Goal: Task Accomplishment & Management: Use online tool/utility

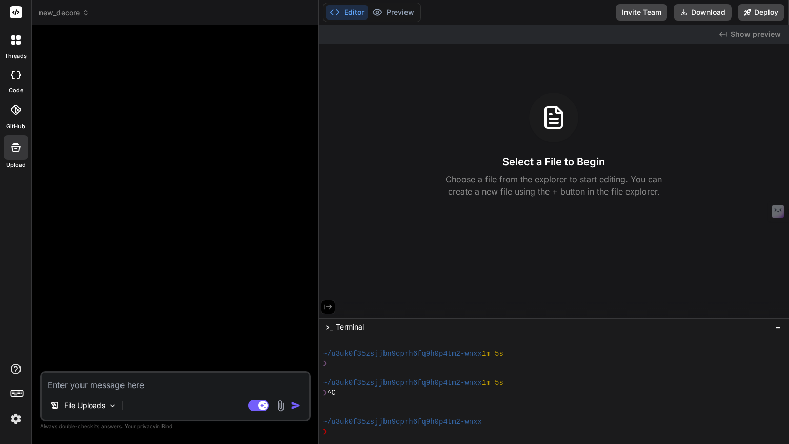
scroll to position [127, 0]
click at [15, 16] on rect at bounding box center [16, 12] width 12 height 12
click at [14, 13] on rect at bounding box center [16, 12] width 12 height 12
click at [12, 42] on icon at bounding box center [13, 43] width 4 height 4
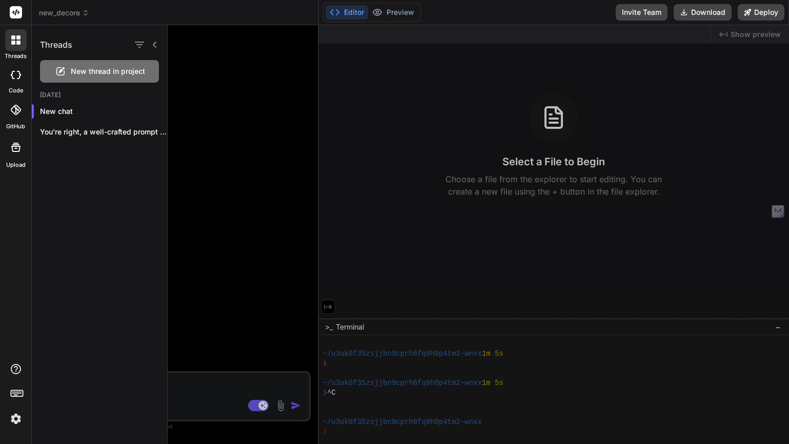
click at [243, 242] on div at bounding box center [479, 234] width 622 height 418
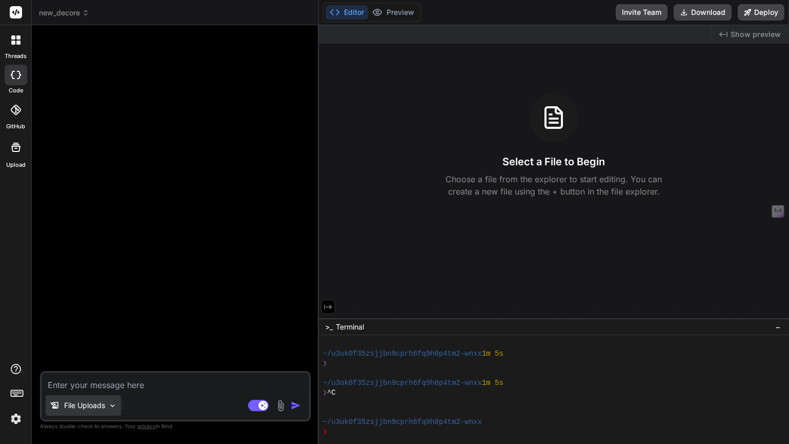
click at [105, 405] on p "File Uploads" at bounding box center [84, 405] width 41 height 10
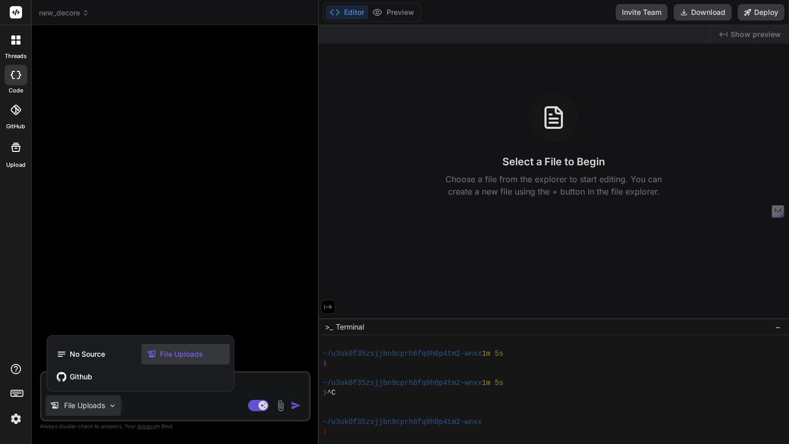
click at [236, 240] on div at bounding box center [394, 222] width 789 height 444
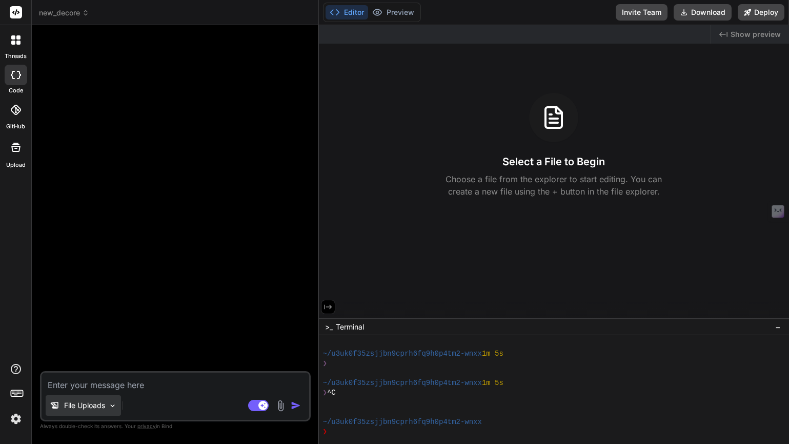
click at [111, 405] on img at bounding box center [112, 405] width 9 height 9
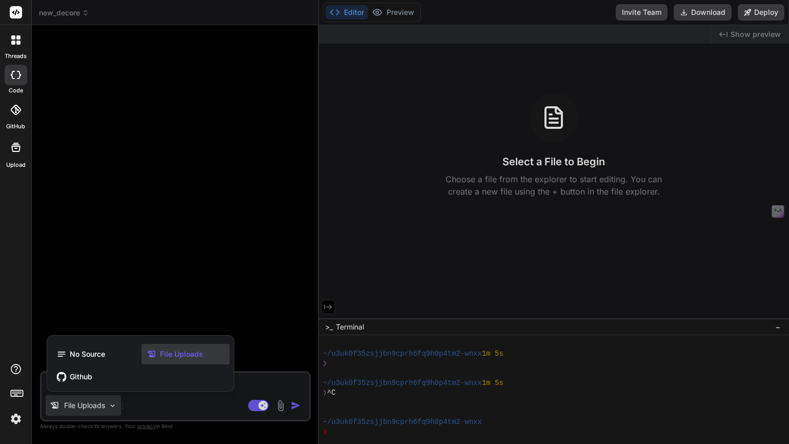
click at [16, 215] on div "threads code GitHub Upload" at bounding box center [16, 222] width 32 height 444
click at [19, 151] on icon at bounding box center [16, 147] width 12 height 12
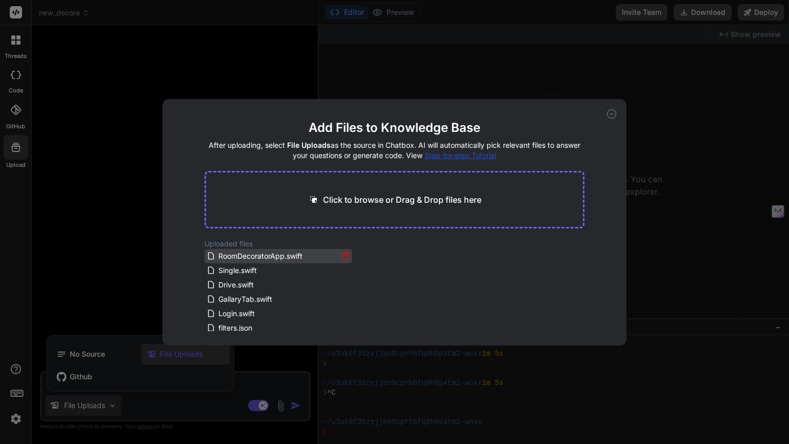
click at [347, 256] on icon at bounding box center [346, 255] width 9 height 9
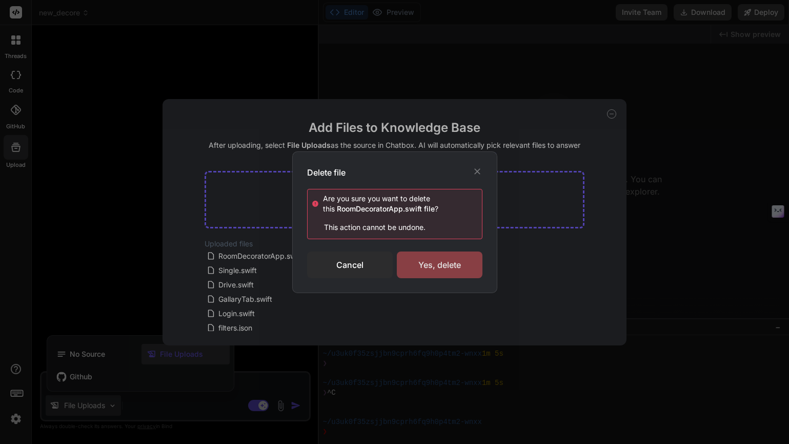
click at [431, 264] on div "Yes, delete" at bounding box center [440, 264] width 86 height 27
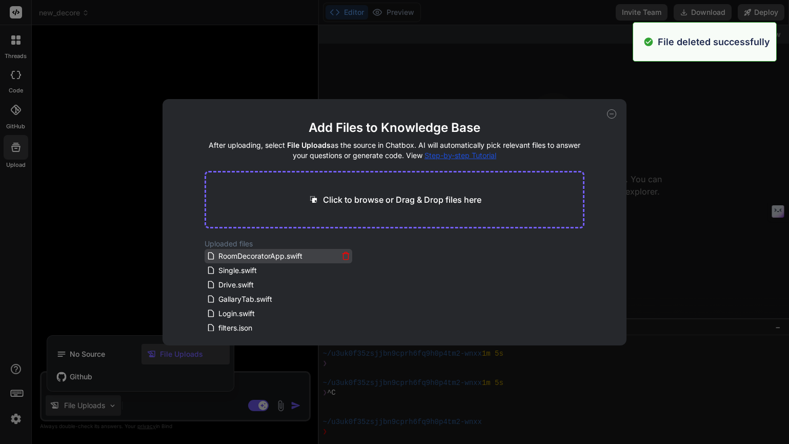
click at [343, 257] on icon at bounding box center [346, 255] width 9 height 9
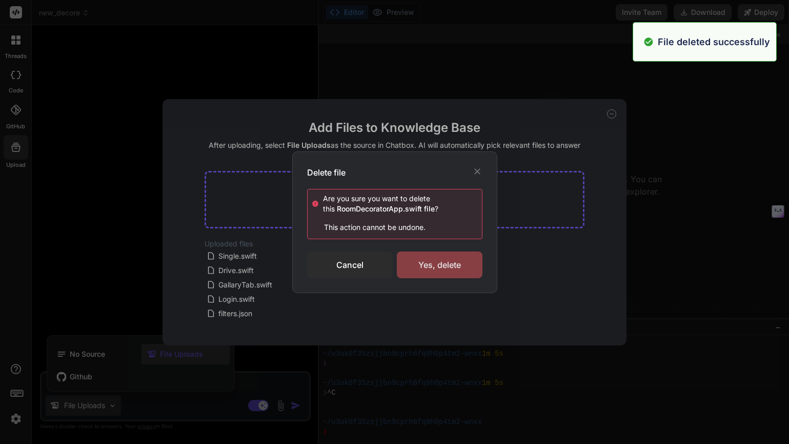
click at [455, 266] on div "Yes, delete" at bounding box center [440, 264] width 86 height 27
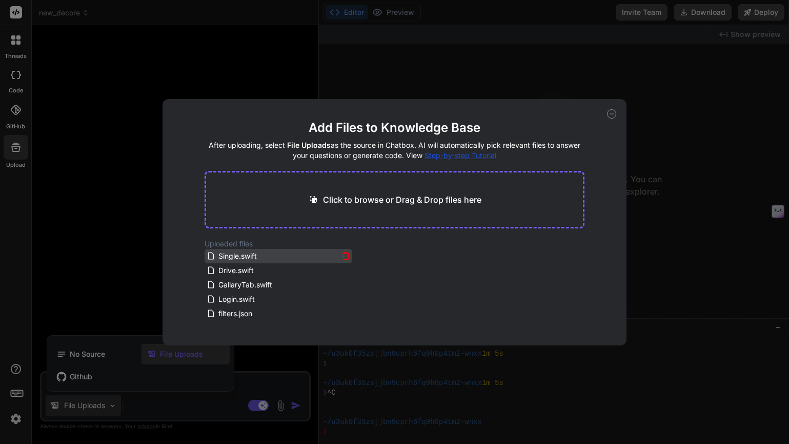
click at [343, 255] on icon at bounding box center [346, 255] width 9 height 9
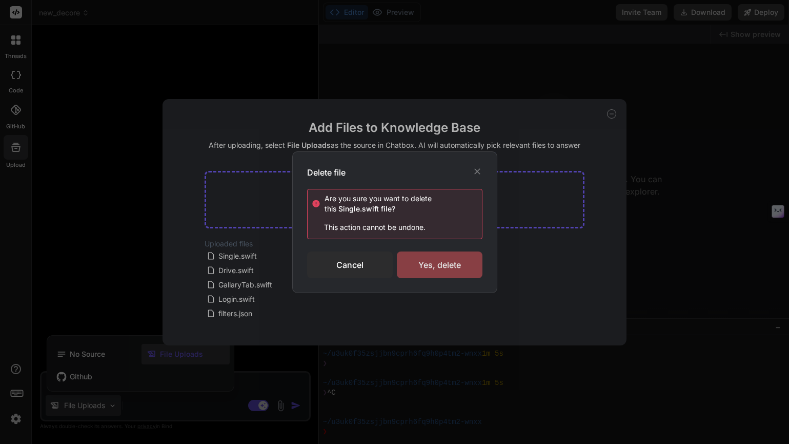
click at [431, 264] on div "Yes, delete" at bounding box center [440, 264] width 86 height 27
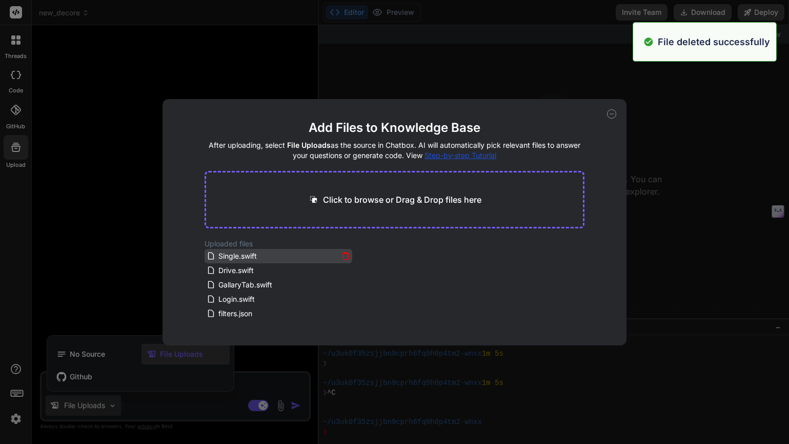
click at [339, 252] on div "Single.swift" at bounding box center [279, 256] width 144 height 12
click at [345, 255] on icon at bounding box center [346, 255] width 9 height 9
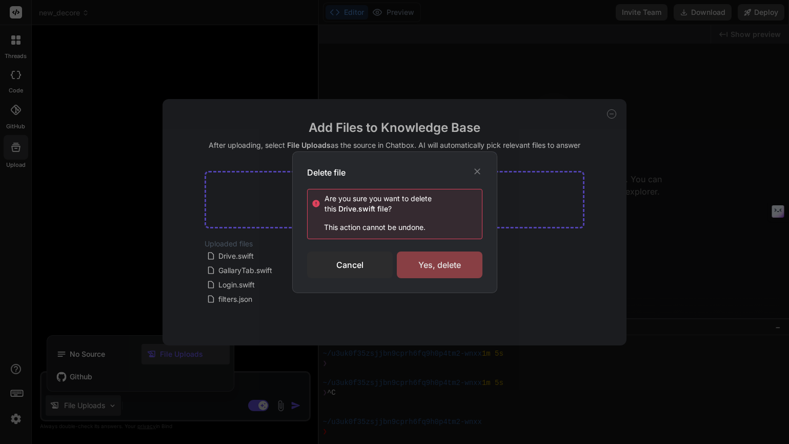
click at [435, 273] on div "Yes, delete" at bounding box center [440, 264] width 86 height 27
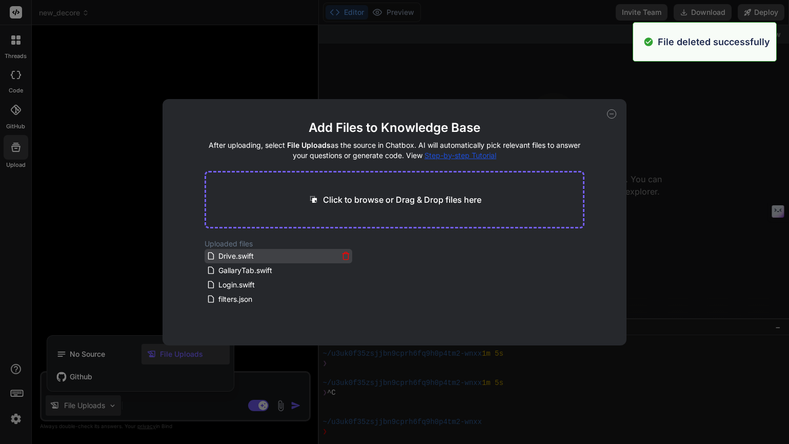
click at [345, 257] on icon at bounding box center [346, 255] width 9 height 9
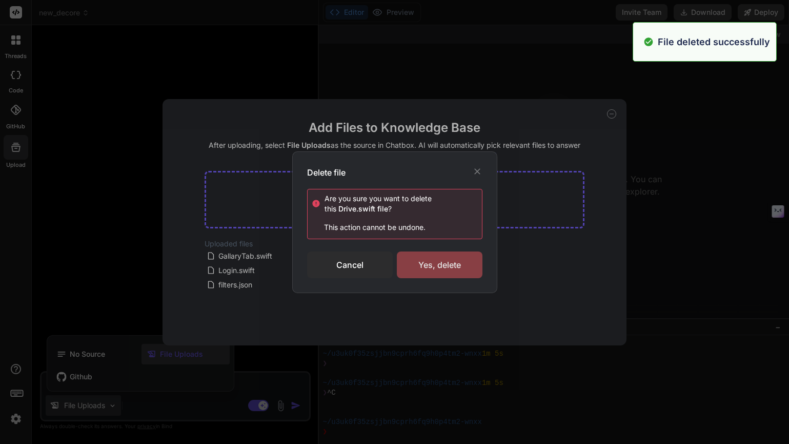
click at [445, 275] on div "Yes, delete" at bounding box center [440, 264] width 86 height 27
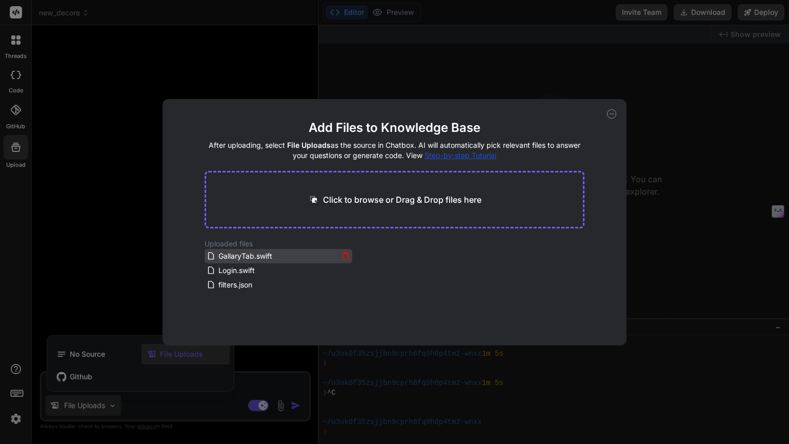
click at [345, 256] on icon at bounding box center [346, 255] width 9 height 9
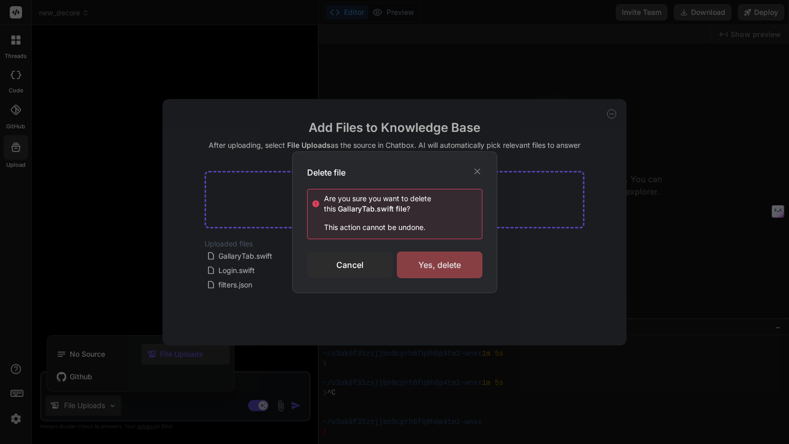
click at [431, 268] on div "Yes, delete" at bounding box center [440, 264] width 86 height 27
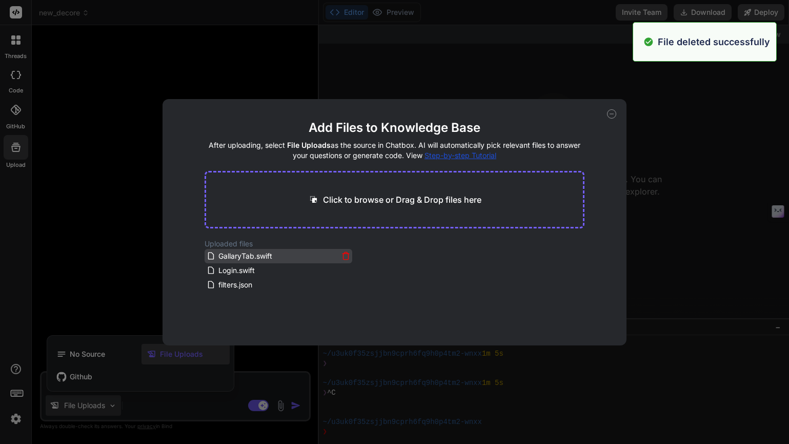
click at [347, 255] on icon at bounding box center [346, 256] width 5 height 6
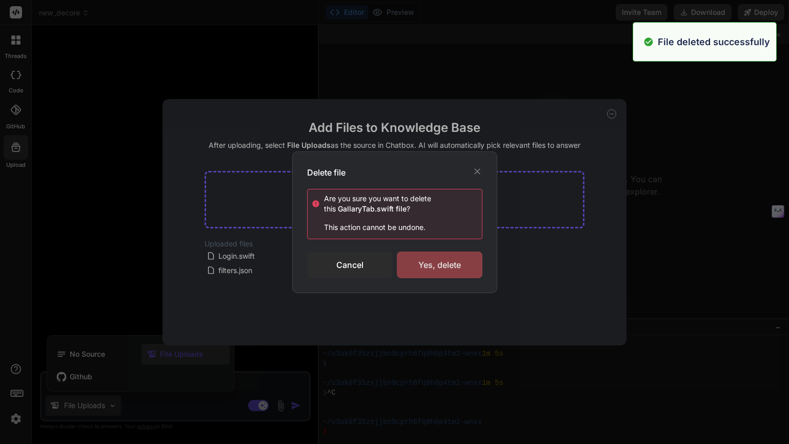
click at [427, 276] on div "Yes, delete" at bounding box center [440, 264] width 86 height 27
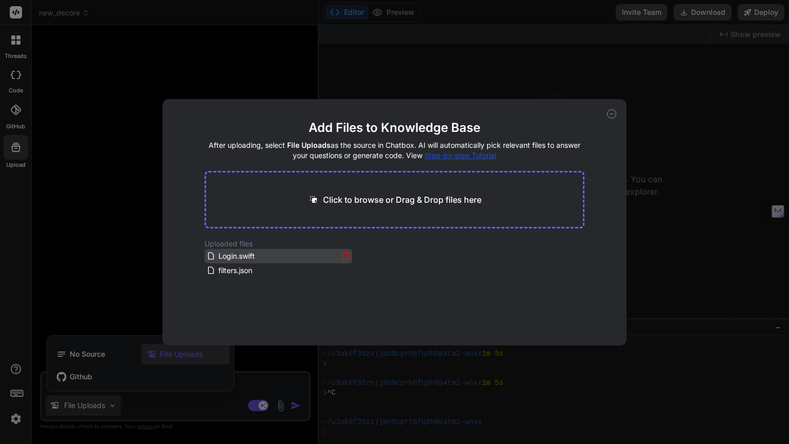
click at [344, 253] on icon at bounding box center [346, 256] width 5 height 6
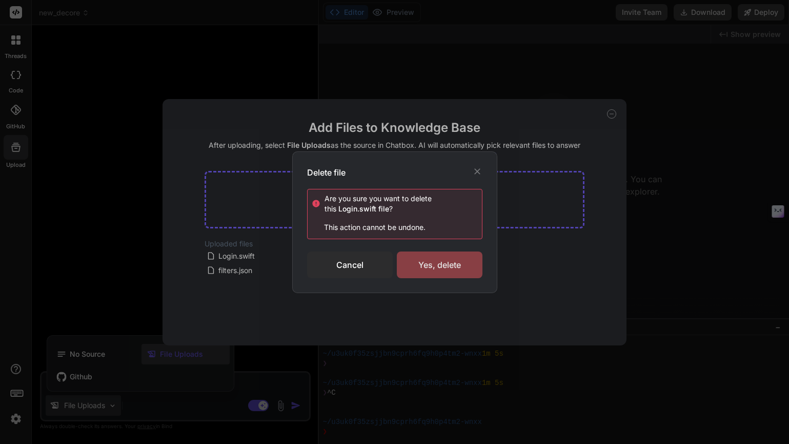
click at [425, 272] on div "Yes, delete" at bounding box center [440, 264] width 86 height 27
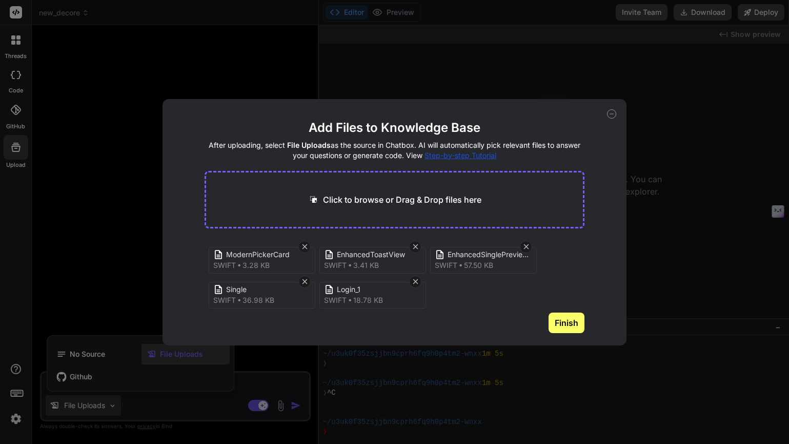
scroll to position [39, 0]
click at [564, 326] on button "Finish" at bounding box center [567, 322] width 36 height 21
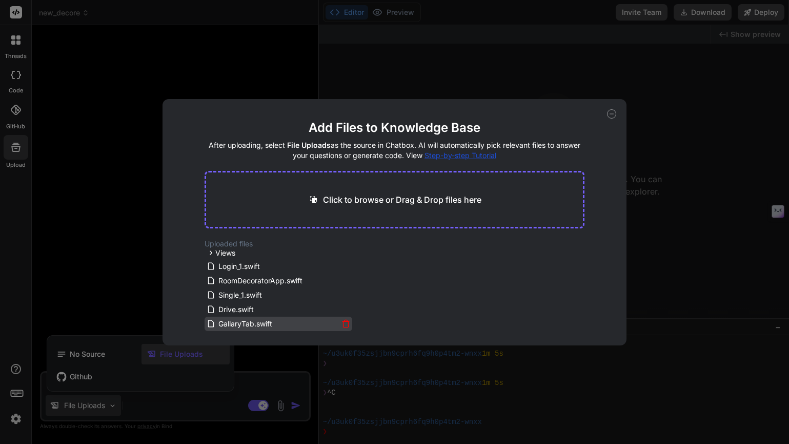
scroll to position [0, 0]
click at [344, 267] on icon at bounding box center [346, 268] width 9 height 9
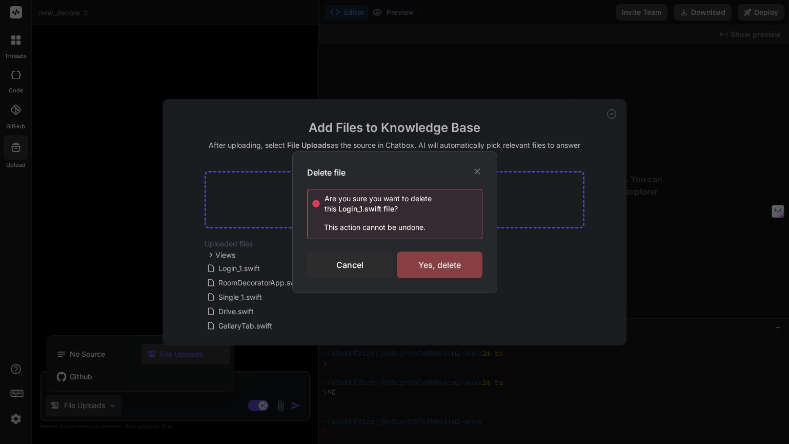
click at [421, 260] on div "Yes, delete" at bounding box center [440, 264] width 86 height 27
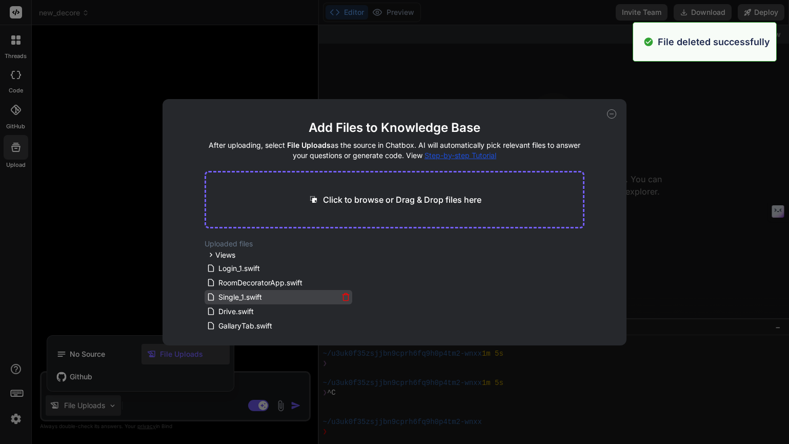
click at [342, 298] on icon at bounding box center [346, 296] width 9 height 9
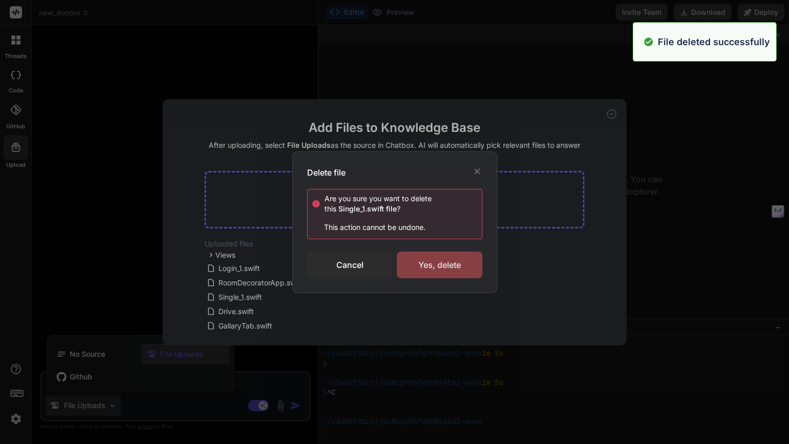
click at [430, 273] on div "Yes, delete" at bounding box center [440, 264] width 86 height 27
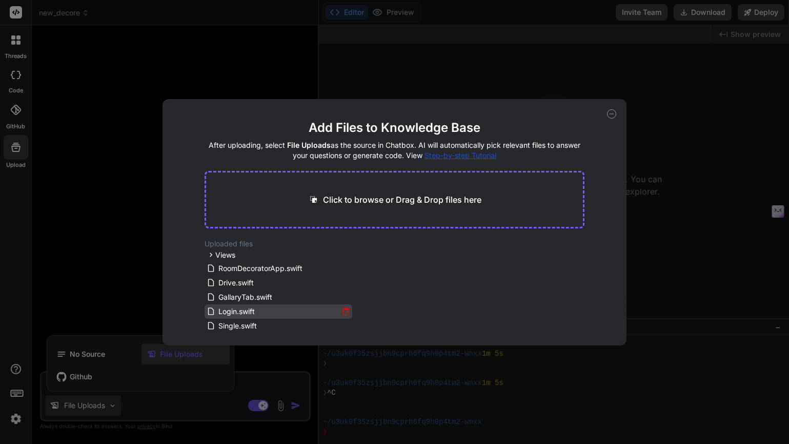
click at [250, 312] on span "Login.swift" at bounding box center [236, 311] width 38 height 12
click at [614, 115] on icon at bounding box center [611, 113] width 9 height 9
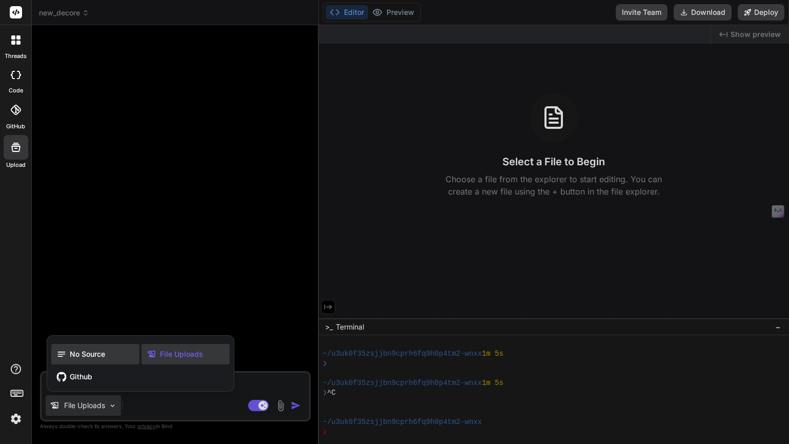
click at [93, 358] on span "No Source" at bounding box center [87, 354] width 35 height 10
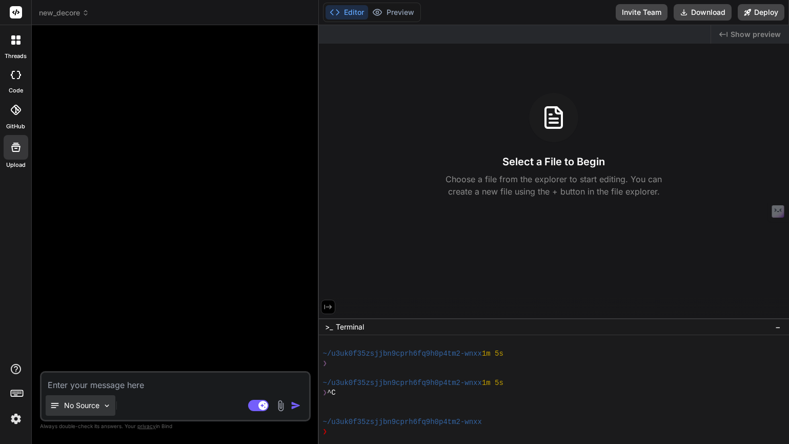
click at [91, 405] on p "No Source" at bounding box center [81, 405] width 35 height 10
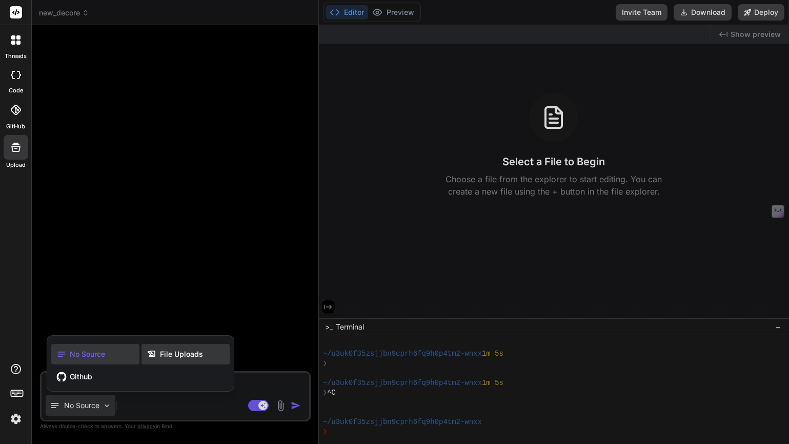
click at [163, 364] on div "File Uploads" at bounding box center [186, 354] width 88 height 21
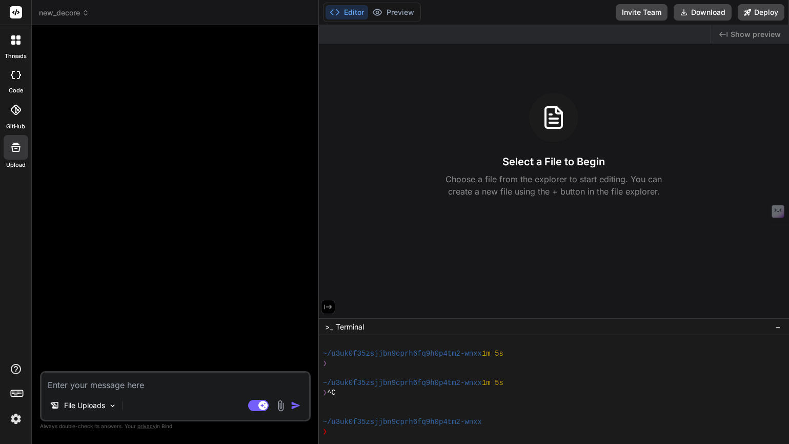
click at [14, 147] on icon at bounding box center [16, 147] width 12 height 12
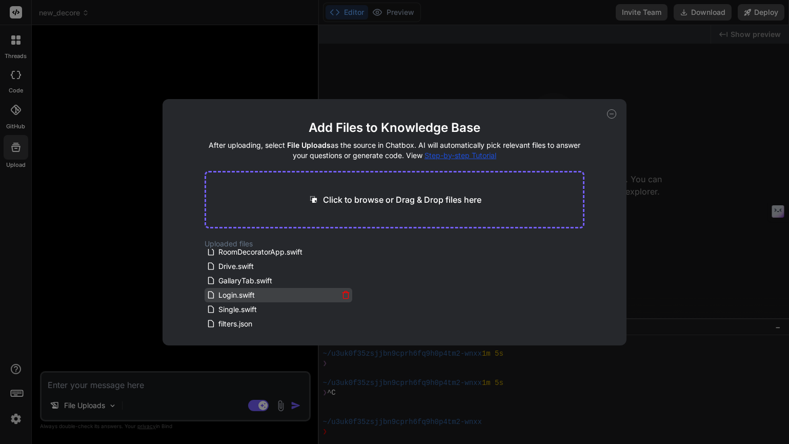
scroll to position [14, 0]
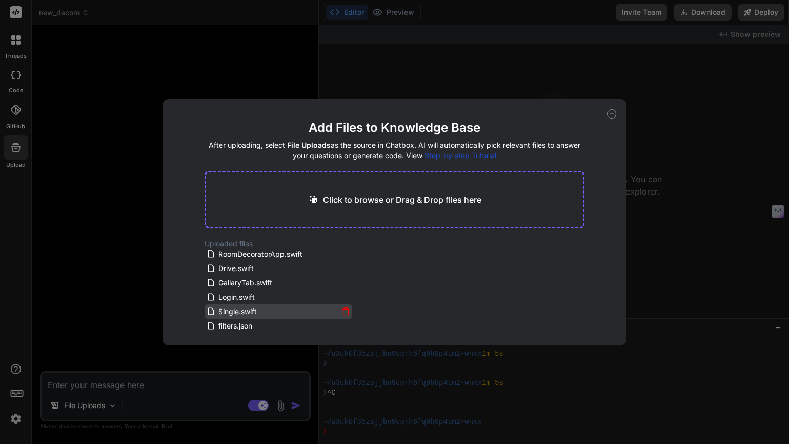
click at [244, 313] on span "Single.swift" at bounding box center [237, 311] width 41 height 12
click at [614, 112] on icon at bounding box center [611, 113] width 9 height 9
type textarea "x"
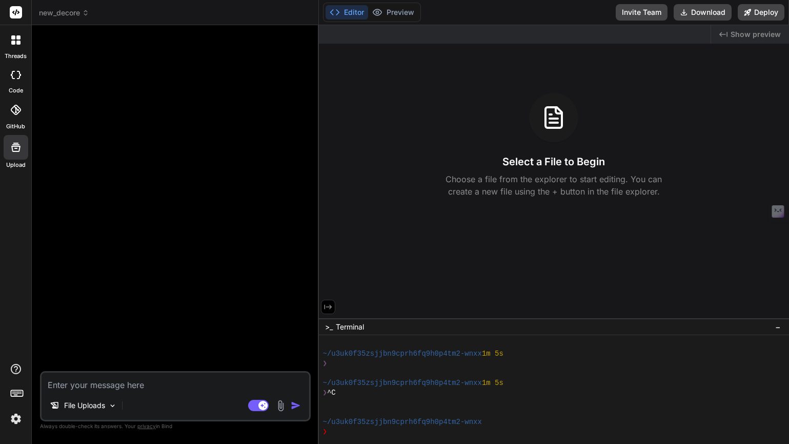
click at [148, 383] on textarea at bounding box center [176, 381] width 268 height 18
type textarea "a"
type textarea "x"
type textarea "ac"
type textarea "x"
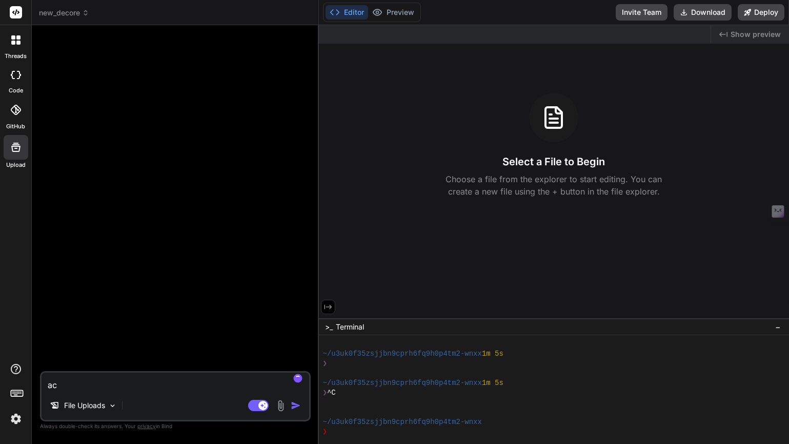
type textarea "act"
type textarea "x"
type textarea "act"
type textarea "x"
type textarea "act a"
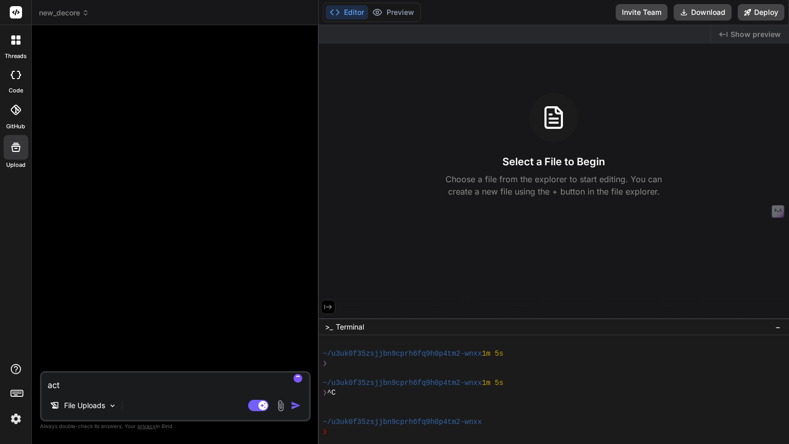
type textarea "x"
type textarea "act as"
type textarea "x"
type textarea "act as"
type textarea "x"
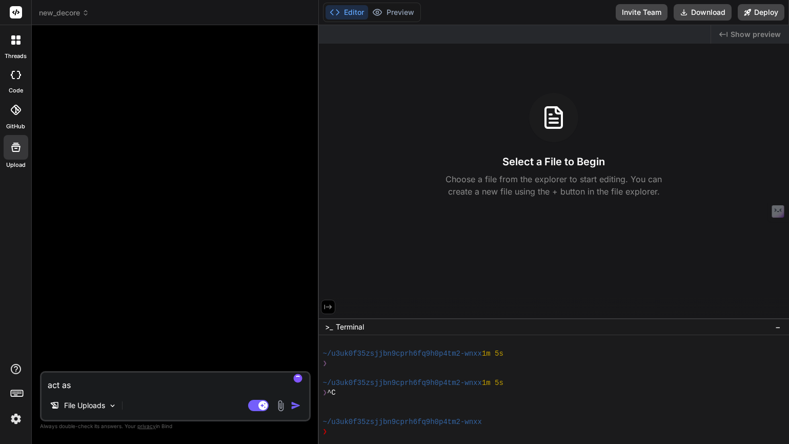
type textarea "act as p"
type textarea "x"
type textarea "act as pr"
type textarea "x"
type textarea "act as p"
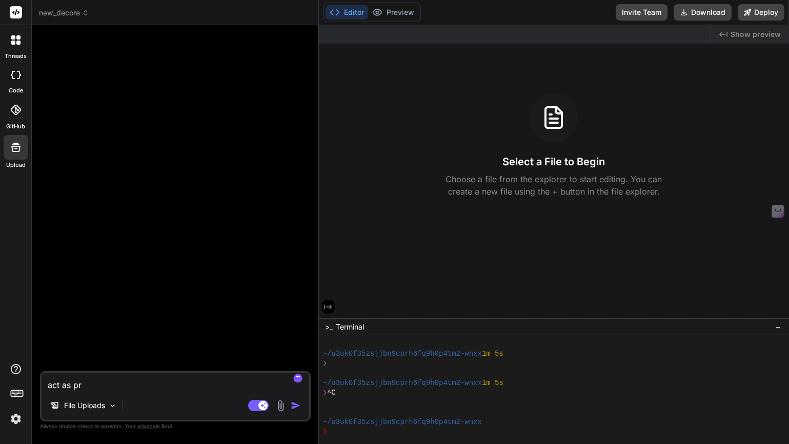
type textarea "x"
type textarea "act as"
type textarea "x"
type textarea "act as m"
type textarea "x"
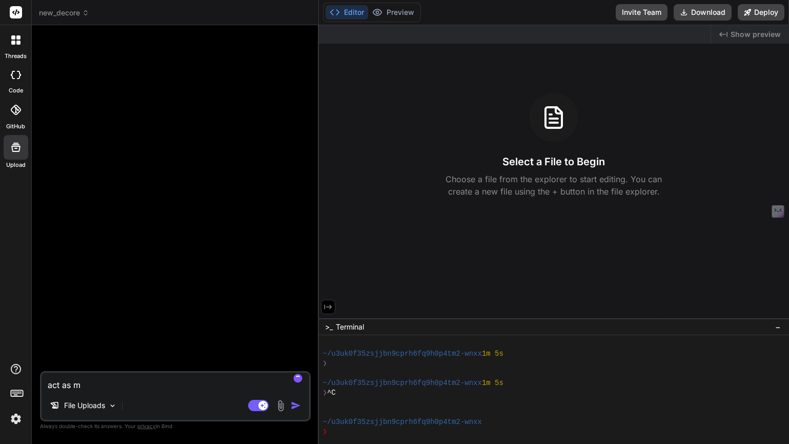
type textarea "act as mo"
type textarea "x"
type textarea "act as mob"
type textarea "x"
type textarea "act as mobi"
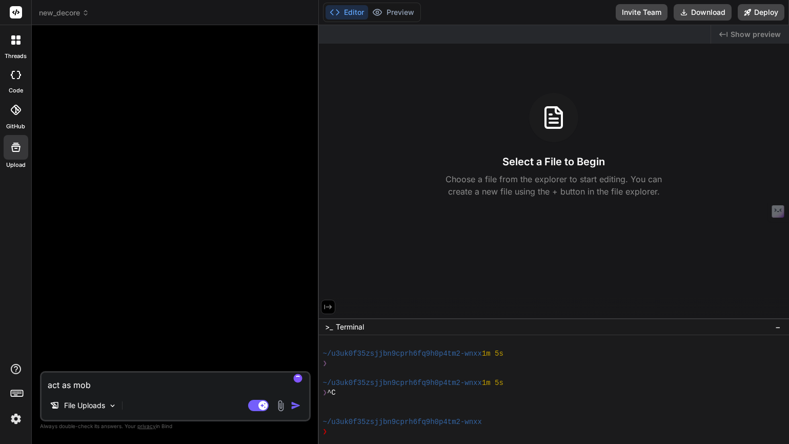
type textarea "x"
type textarea "act as mob"
type textarea "x"
type textarea "act as mo"
type textarea "x"
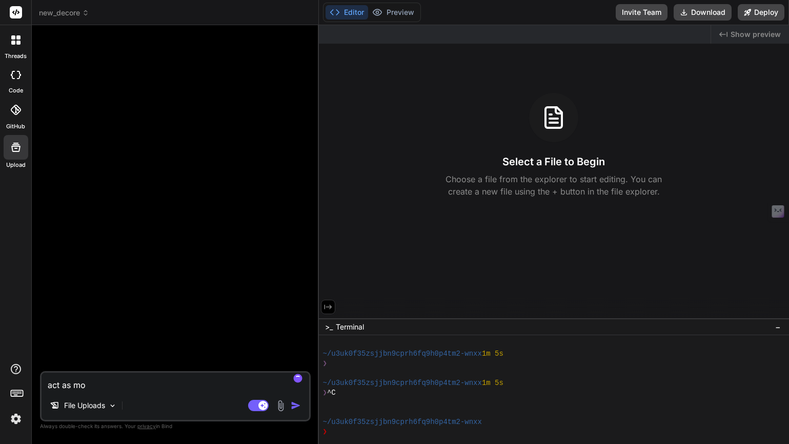
type textarea "act as m"
type textarea "x"
type textarea "act as"
type textarea "x"
type textarea "act as"
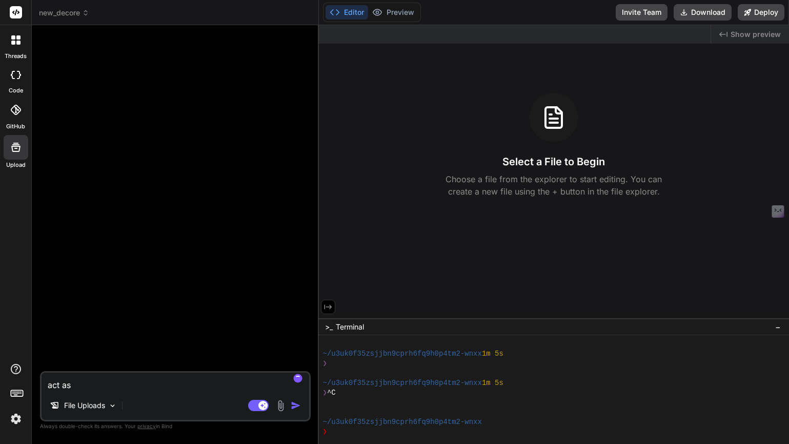
type textarea "x"
type textarea "act as"
type textarea "x"
type textarea "act as i"
type textarea "x"
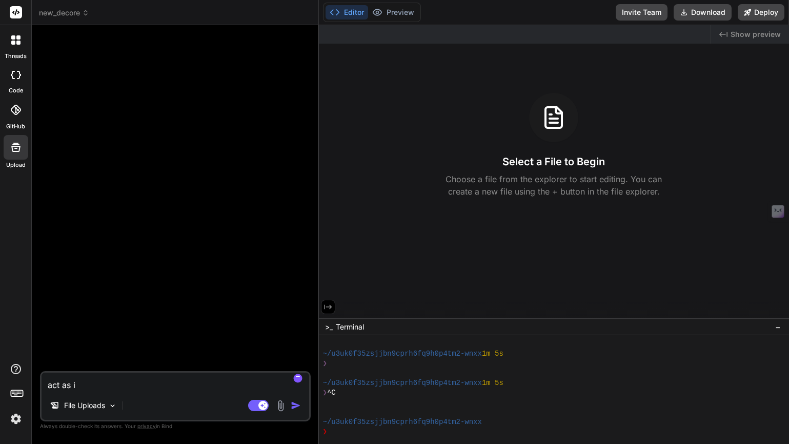
type textarea "act as io"
type textarea "x"
type textarea "act as ios"
type textarea "x"
type textarea "act as ios"
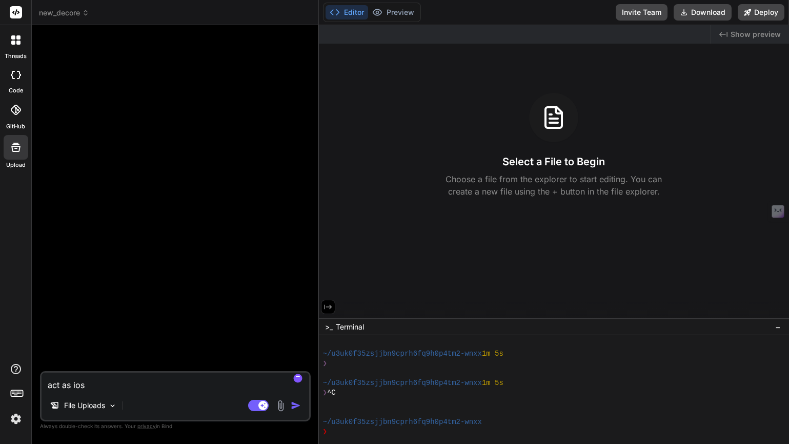
type textarea "x"
type textarea "act as ios a"
type textarea "x"
type textarea "act as ios ap"
type textarea "x"
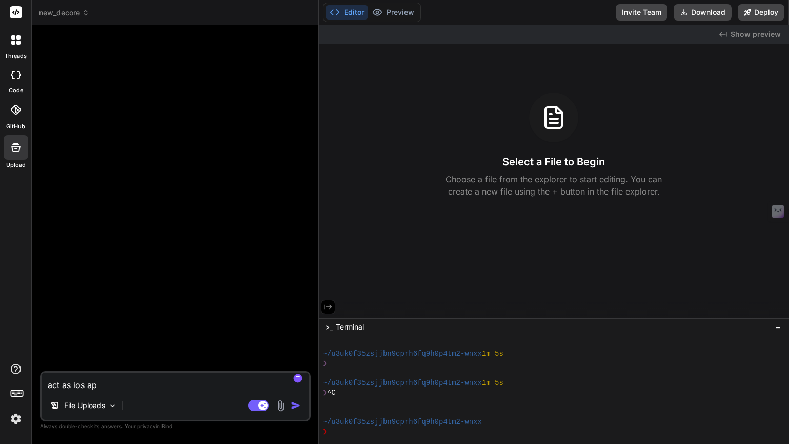
type textarea "act as ios app"
type textarea "x"
type textarea "act as ios app"
type textarea "x"
type textarea "act as ios app e"
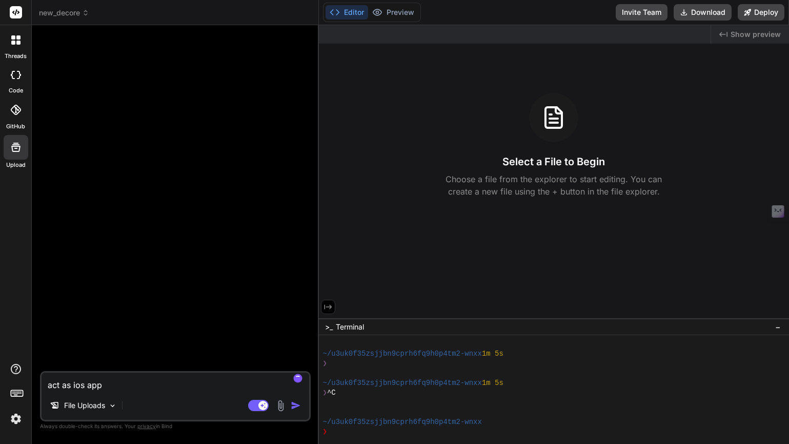
type textarea "x"
type textarea "act as ios app ex"
type textarea "x"
type textarea "act as ios app exp"
type textarea "x"
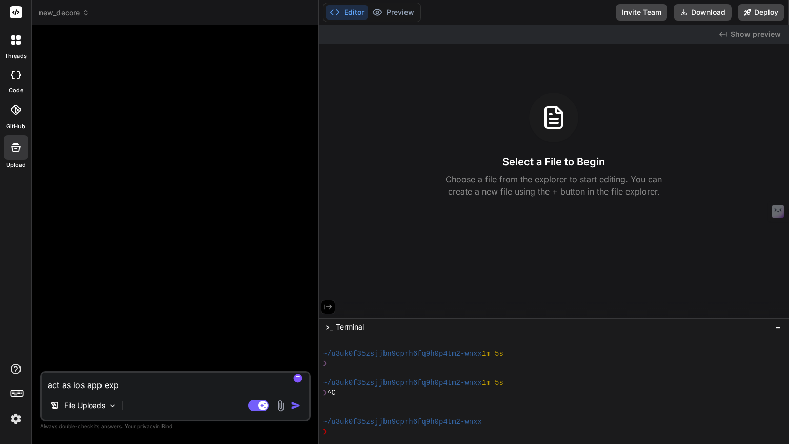
type textarea "act as ios app expe"
type textarea "x"
type textarea "act as ios app exper"
type textarea "x"
type textarea "act as ios app expert"
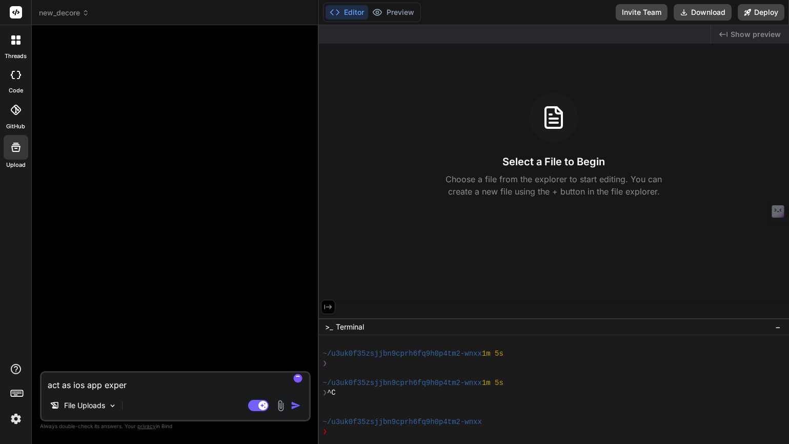
type textarea "x"
type textarea "act as ios app expert"
type textarea "x"
type textarea "act as ios app expert a"
type textarea "x"
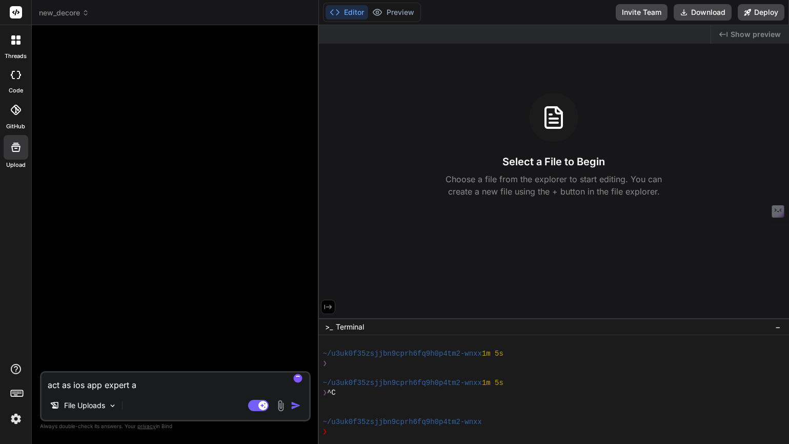
type textarea "act as ios app expert an"
type textarea "x"
type textarea "act as ios app expert and"
type textarea "x"
type textarea "act as ios app expert and"
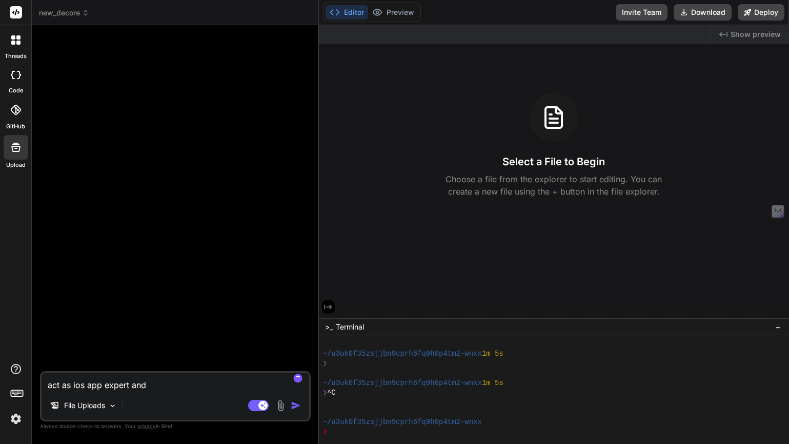
type textarea "x"
type textarea "act as ios app expert and d"
type textarea "x"
type textarea "act as ios app expert and do"
type textarea "x"
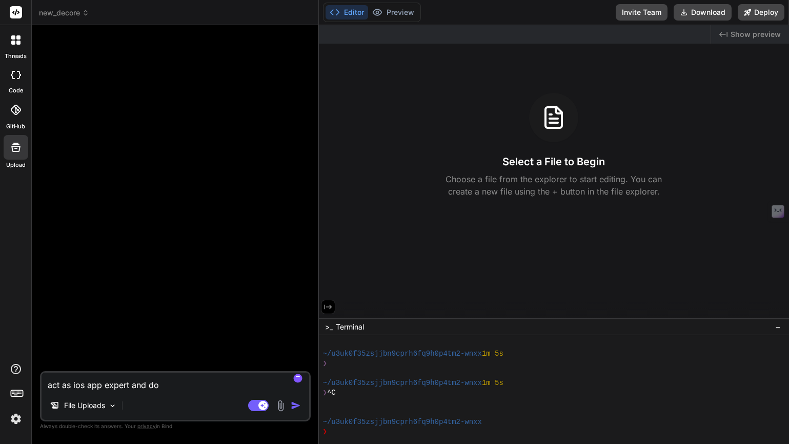
type textarea "act as ios app expert and do"
type textarea "x"
type textarea "act as ios app expert and do a"
type textarea "x"
type textarea "act as ios app expert and do an"
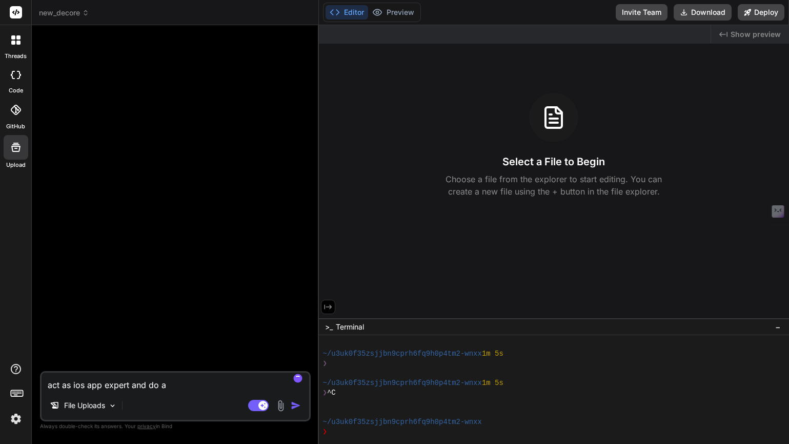
type textarea "x"
type textarea "act as ios app expert and do ana"
type textarea "x"
type textarea "act as ios app expert and do anal"
type textarea "x"
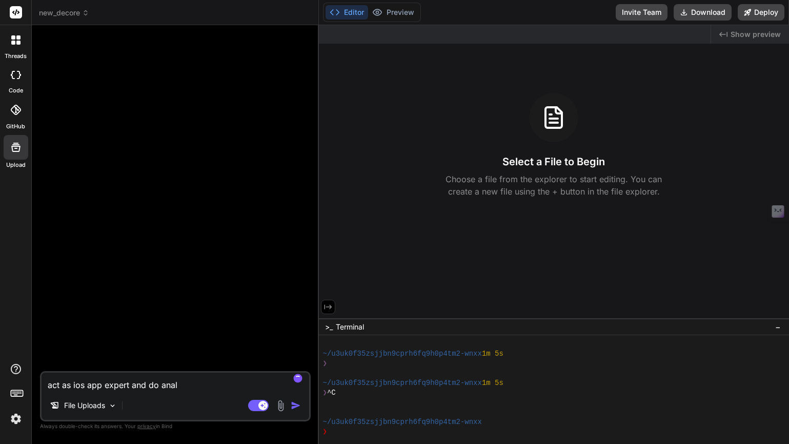
type textarea "act as ios app expert and do analy"
type textarea "x"
type textarea "act as ios app expert and do analys"
type textarea "x"
type textarea "act as ios app expert and do analyse"
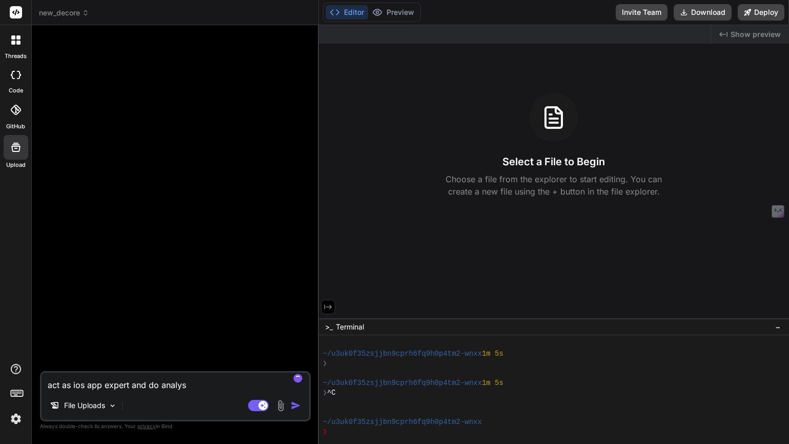
type textarea "x"
type textarea "act as ios app expert and do analyses"
type textarea "x"
type textarea "act as ios app expert and do analyses"
type textarea "x"
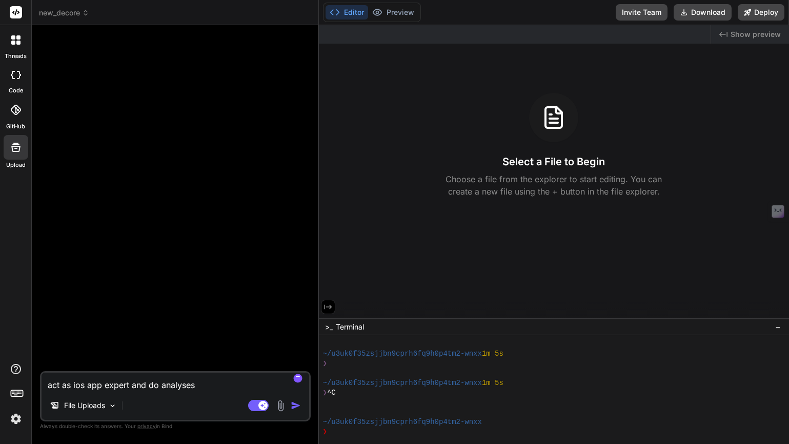
type textarea "act as ios app expert and do analyses o"
type textarea "x"
type textarea "act as ios app expert and do analyses of"
type textarea "x"
type textarea "act as ios app expert and do analyses of"
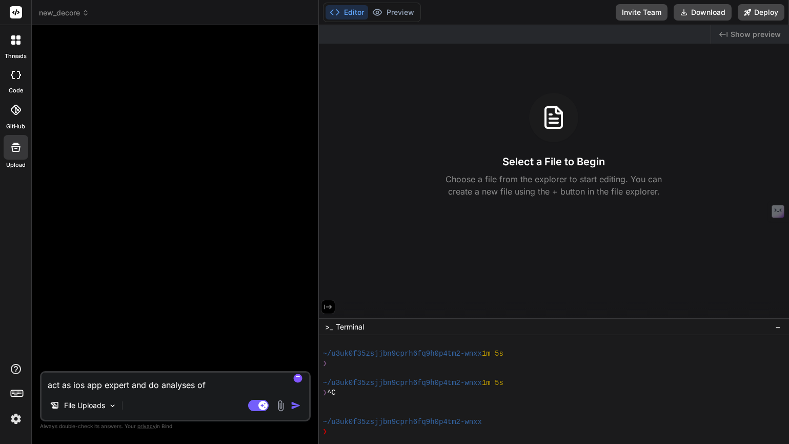
type textarea "x"
type textarea "act as ios app expert and do analyses of c"
type textarea "x"
type textarea "act as ios app expert and do analyses of co"
type textarea "x"
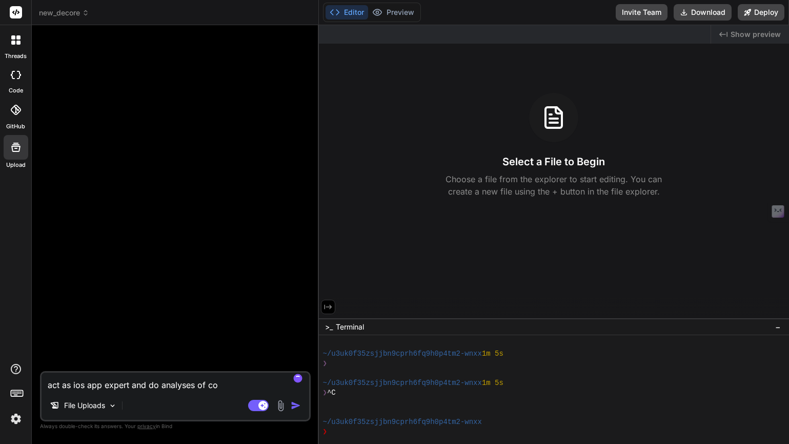
type textarea "act as ios app expert and do analyses of cod"
type textarea "x"
type textarea "act as ios app expert and do analyses of code"
type textarea "x"
type textarea "act as ios app expert and do analyses of code"
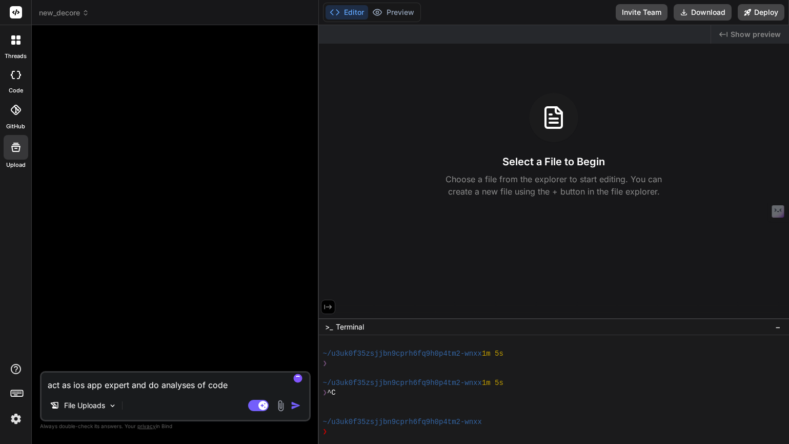
type textarea "x"
type textarea "act as ios app expert and do analyses of code f"
type textarea "x"
type textarea "act as ios app expert and do analyses of code fi"
type textarea "x"
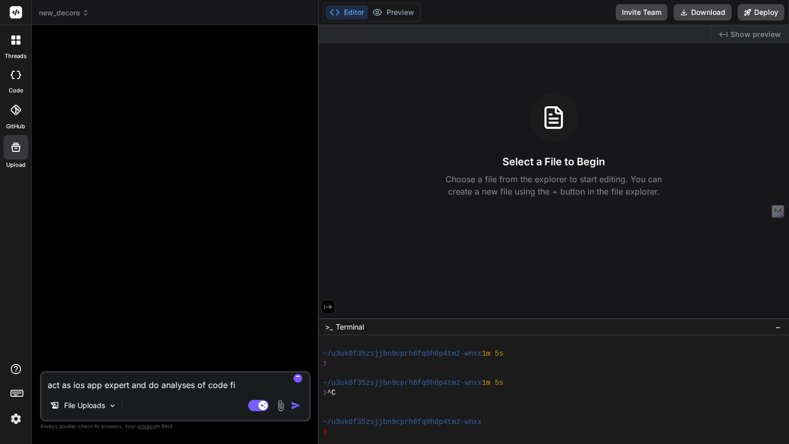
type textarea "act as ios app expert and do analyses of code fil"
type textarea "x"
type textarea "act as ios app expert and do analyses of code file"
type textarea "x"
type textarea "act as ios app expert and do analyses of code files"
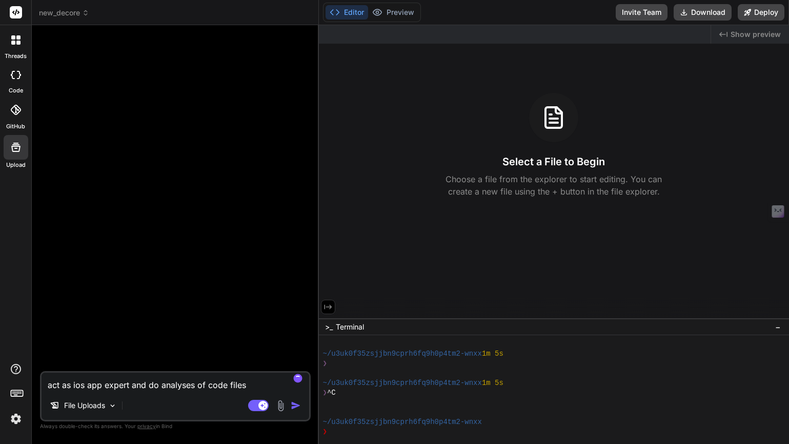
type textarea "x"
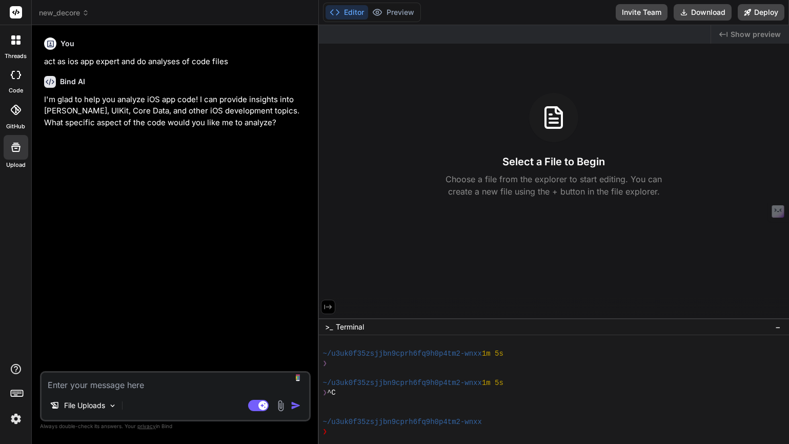
type textarea "x"
type textarea "a"
type textarea "x"
type textarea "an"
type textarea "x"
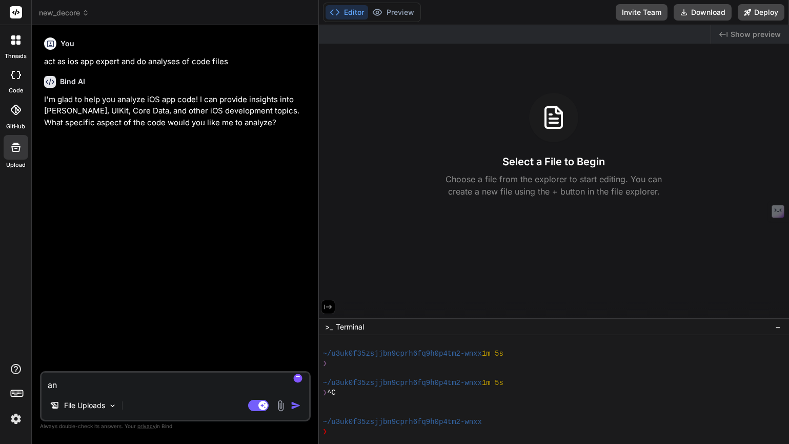
type textarea "ana"
type textarea "x"
type textarea "anal"
type textarea "x"
type textarea "analy"
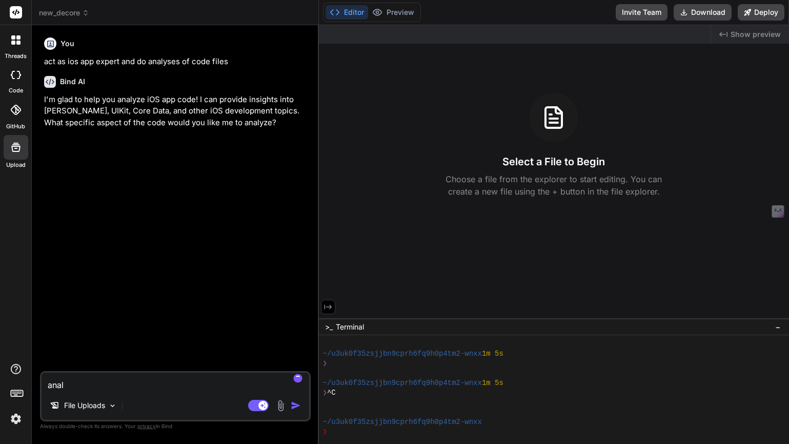
type textarea "x"
type textarea "analys"
type textarea "x"
type textarea "analyse"
type textarea "x"
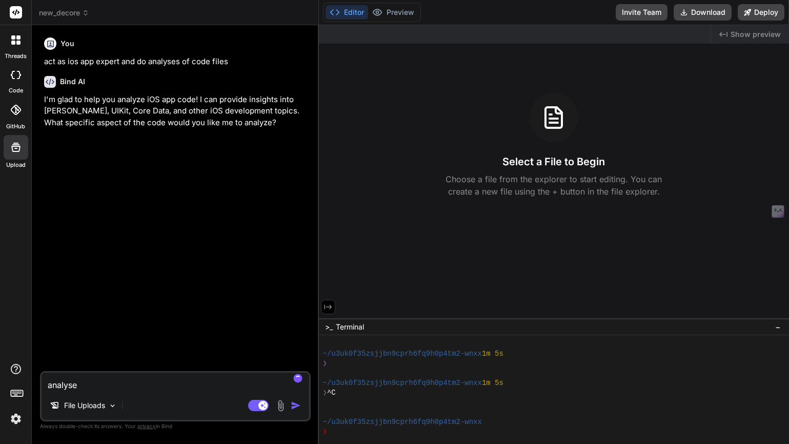
type textarea "analyse"
type textarea "x"
type textarea "analyse f"
type textarea "x"
type textarea "analyse fe"
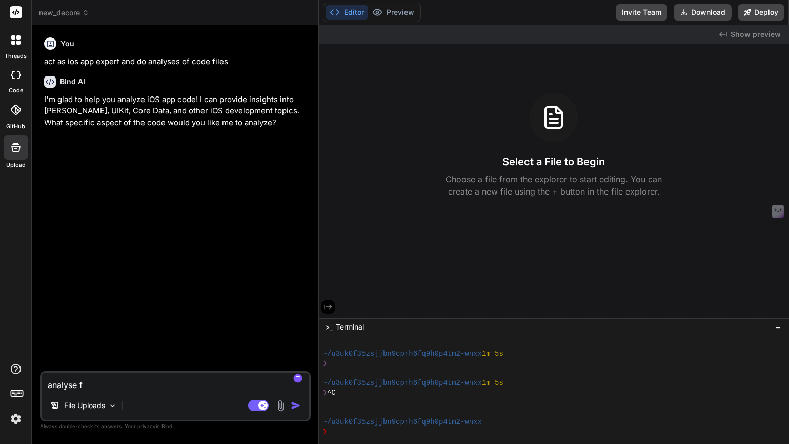
type textarea "x"
type textarea "analyse fea"
type textarea "x"
type textarea "analyse feat"
type textarea "x"
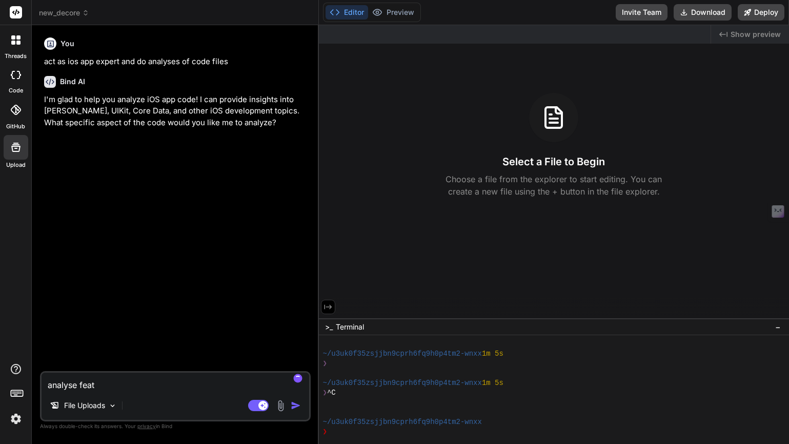
type textarea "analyse featu"
type textarea "x"
type textarea "analyse featur"
type textarea "x"
type textarea "analyse feature"
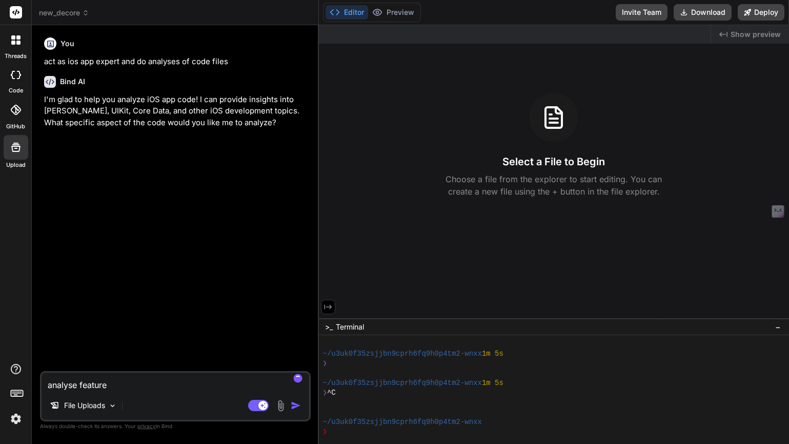
type textarea "x"
type textarea "analyse feature"
type textarea "x"
type textarea "analyse feature o"
type textarea "x"
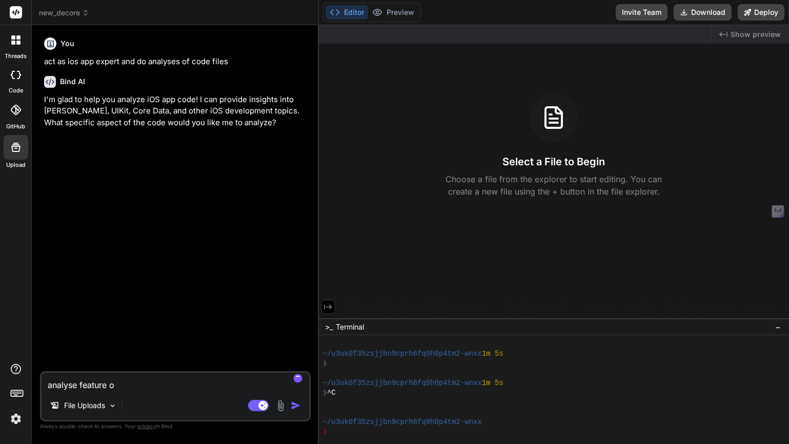
type textarea "analyse feature of"
type textarea "x"
type textarea "analyse feature of"
type textarea "x"
type textarea "analyse feature of a"
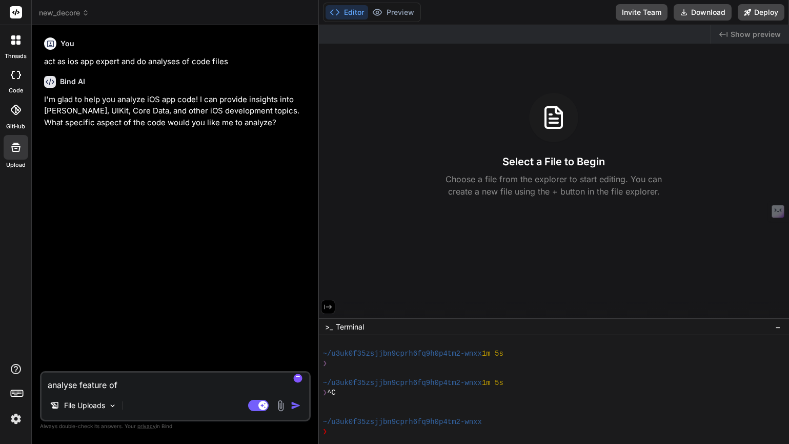
type textarea "x"
type textarea "analyse feature of ap"
type textarea "x"
type textarea "analyse feature of app"
type textarea "x"
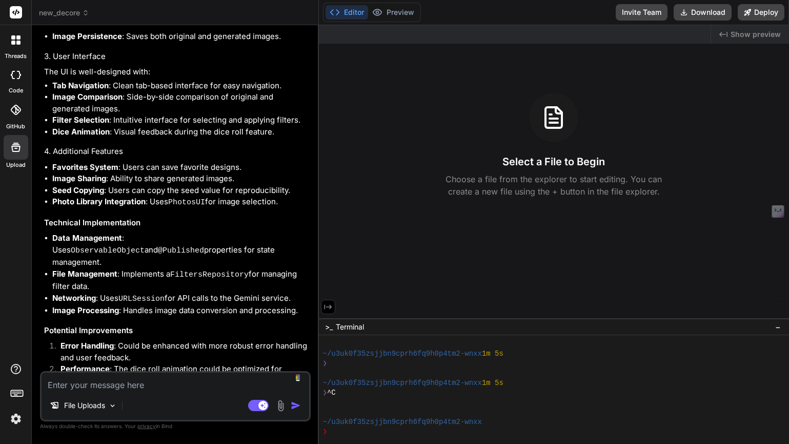
scroll to position [742, 0]
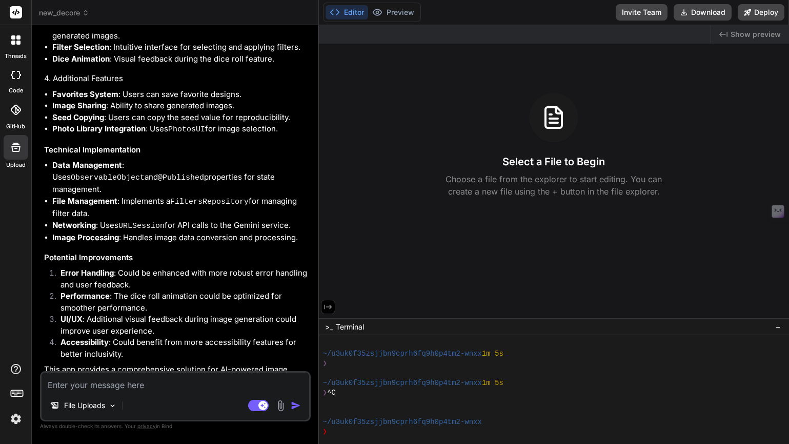
click at [252, 411] on div "File Uploads" at bounding box center [176, 407] width 268 height 25
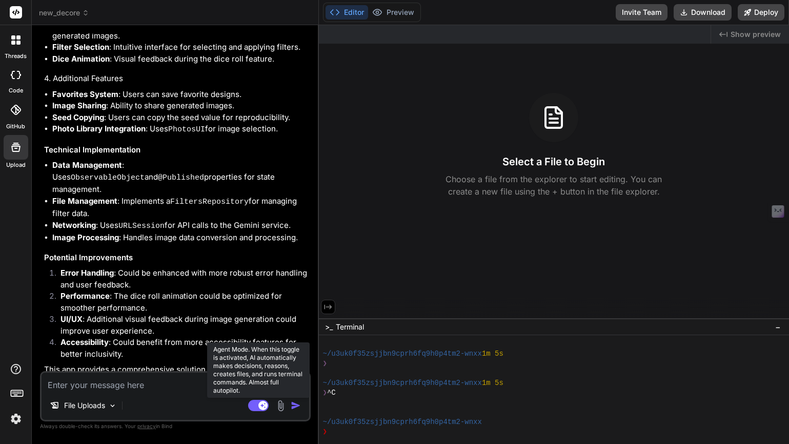
click at [257, 406] on rect at bounding box center [258, 404] width 21 height 11
click at [259, 406] on rect at bounding box center [258, 404] width 21 height 11
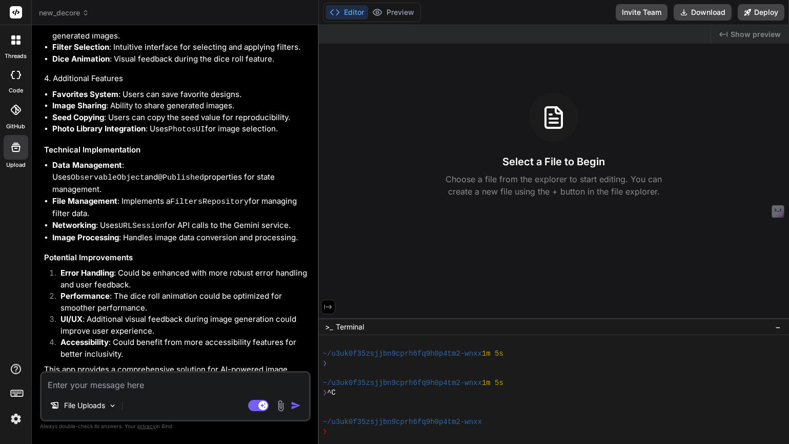
click at [155, 401] on div "File Uploads" at bounding box center [176, 407] width 268 height 25
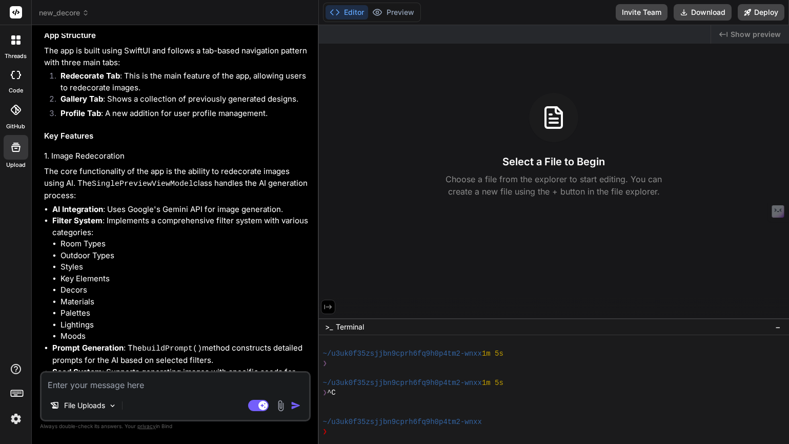
scroll to position [0, 0]
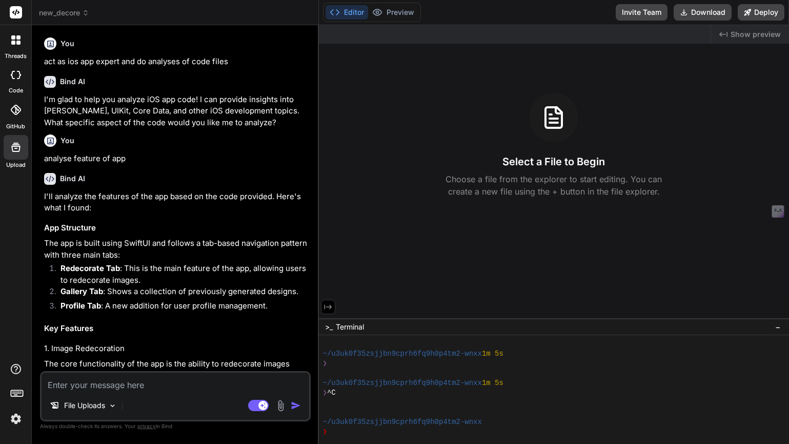
click at [16, 395] on rect at bounding box center [17, 393] width 12 height 6
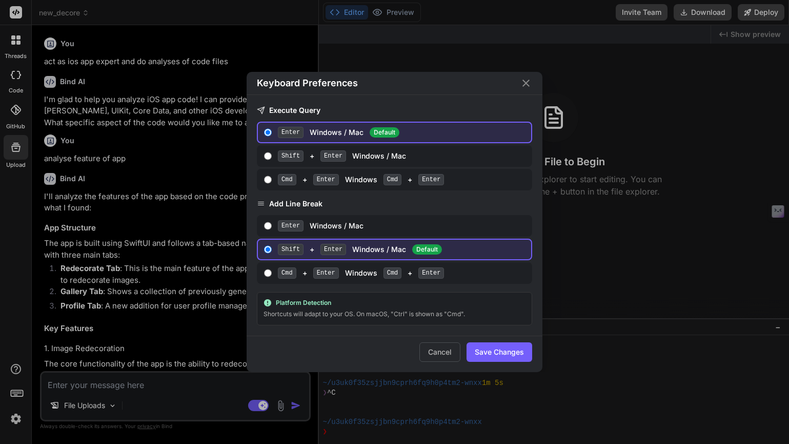
click at [16, 395] on div "Keyboard Preferences Execute Query Enter Windows / Mac Default Shift + Enter Wi…" at bounding box center [394, 222] width 789 height 444
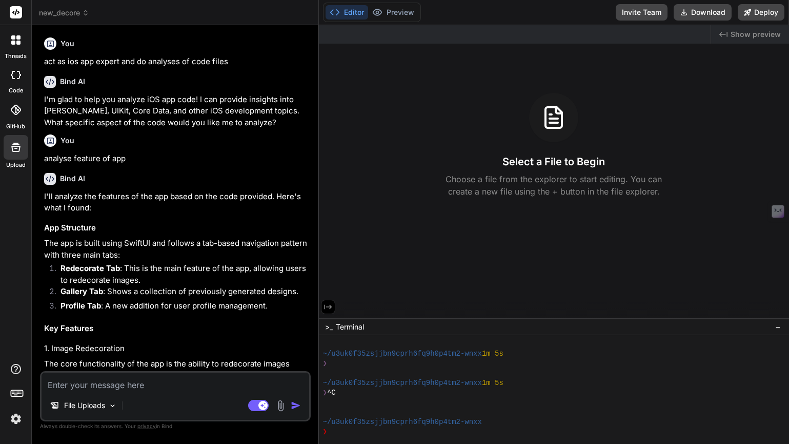
click at [20, 409] on div at bounding box center [15, 395] width 31 height 65
click at [13, 417] on img at bounding box center [15, 418] width 17 height 17
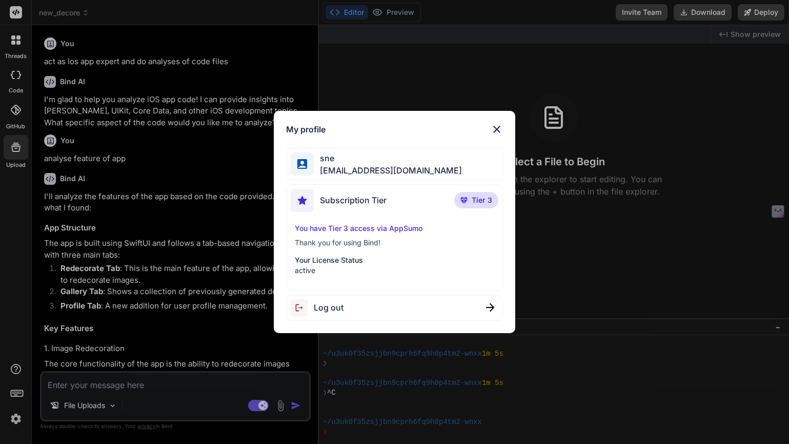
click at [378, 230] on p "You have Tier 3 access via AppSumo" at bounding box center [394, 228] width 199 height 10
click at [367, 266] on p "active" at bounding box center [394, 270] width 199 height 10
click at [412, 162] on span "sne" at bounding box center [388, 158] width 148 height 12
click at [477, 200] on span "Tier 3" at bounding box center [482, 200] width 21 height 10
click at [498, 123] on img at bounding box center [497, 129] width 12 height 12
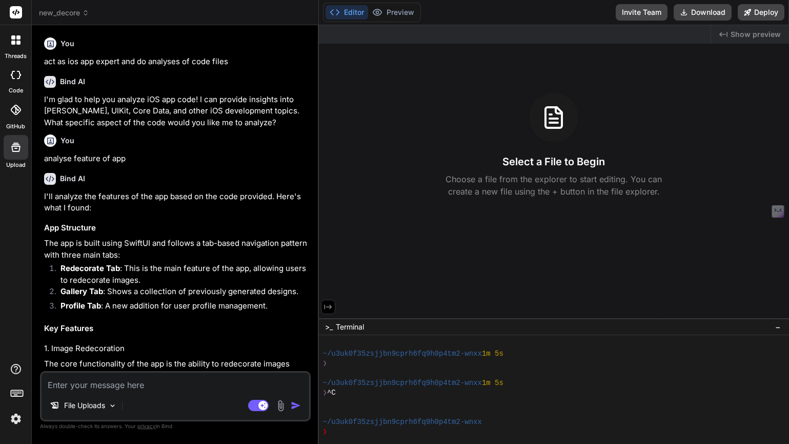
click at [15, 80] on div at bounding box center [16, 75] width 23 height 21
click at [18, 80] on div at bounding box center [16, 75] width 23 height 21
click at [18, 49] on div at bounding box center [16, 40] width 22 height 22
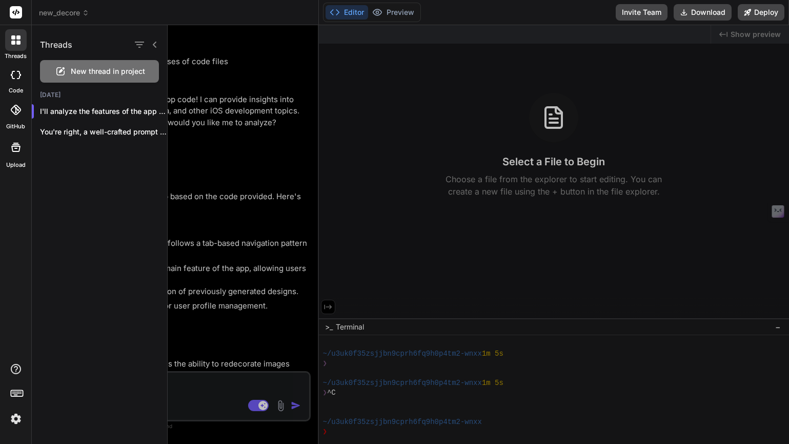
click at [19, 81] on div at bounding box center [16, 75] width 23 height 21
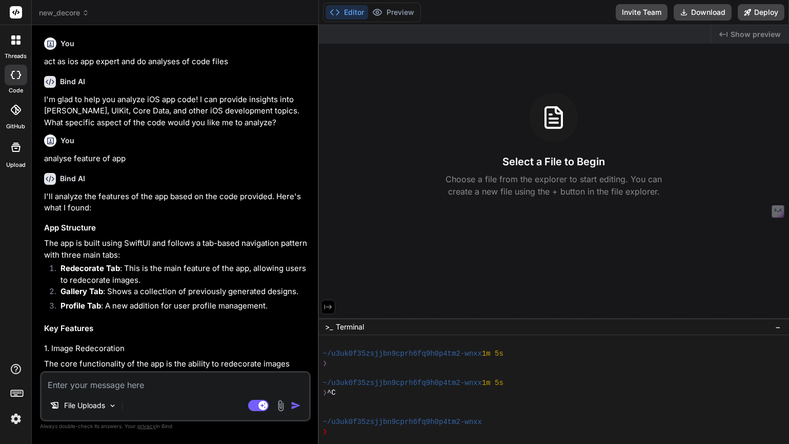
click at [329, 308] on icon at bounding box center [328, 306] width 9 height 9
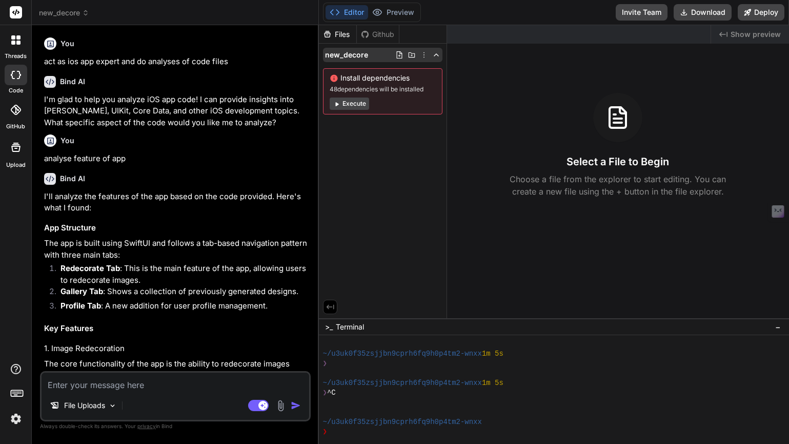
click at [411, 56] on icon at bounding box center [412, 55] width 8 height 8
click at [396, 58] on icon at bounding box center [399, 54] width 6 height 7
click at [422, 56] on icon at bounding box center [424, 55] width 8 height 8
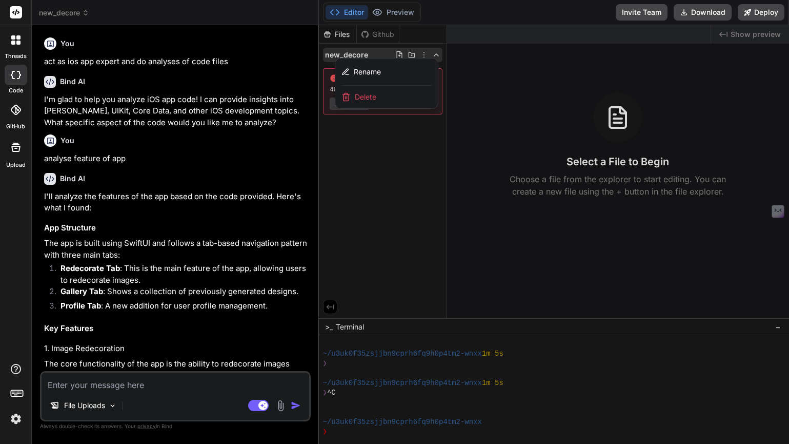
click at [383, 174] on div at bounding box center [554, 234] width 470 height 418
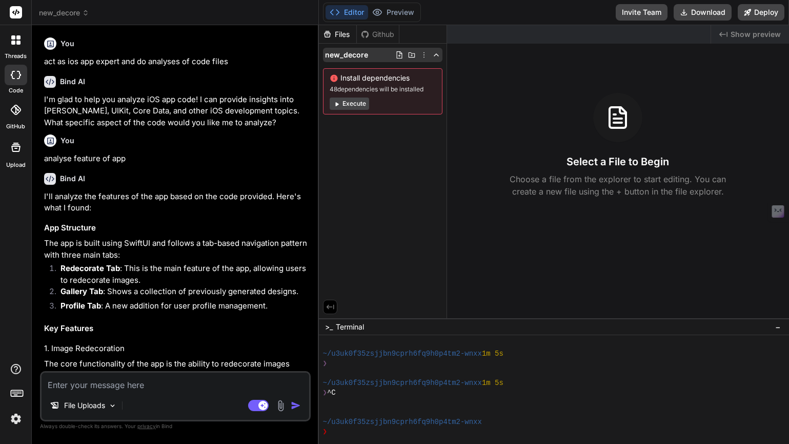
click at [413, 56] on icon at bounding box center [412, 55] width 8 height 8
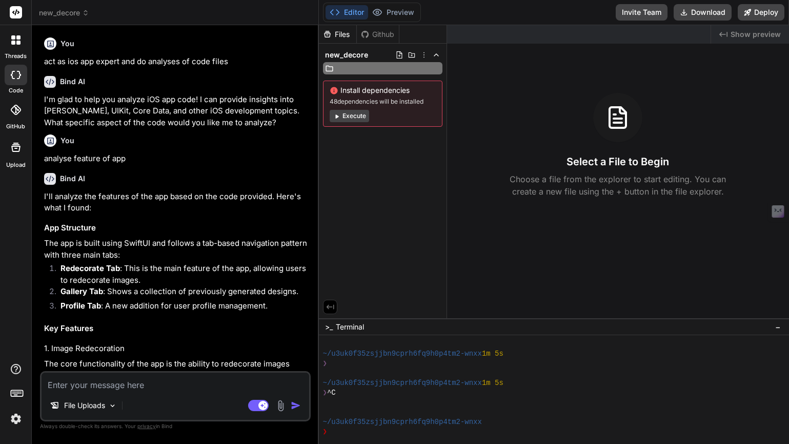
click at [394, 68] on input "text" at bounding box center [392, 68] width 112 height 12
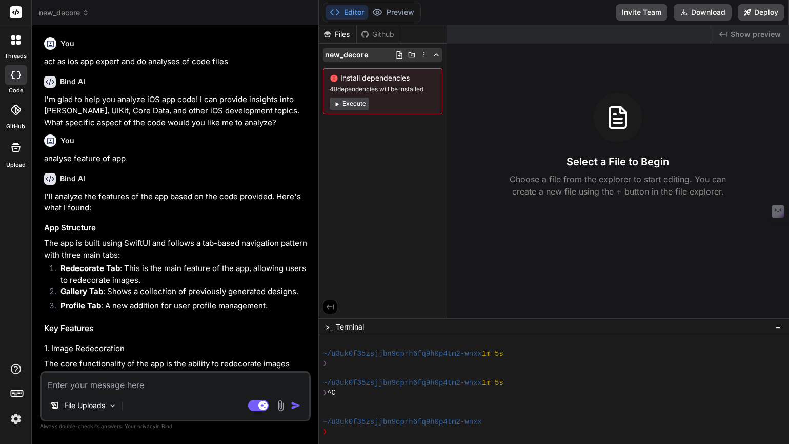
click at [423, 58] on icon at bounding box center [424, 55] width 8 height 8
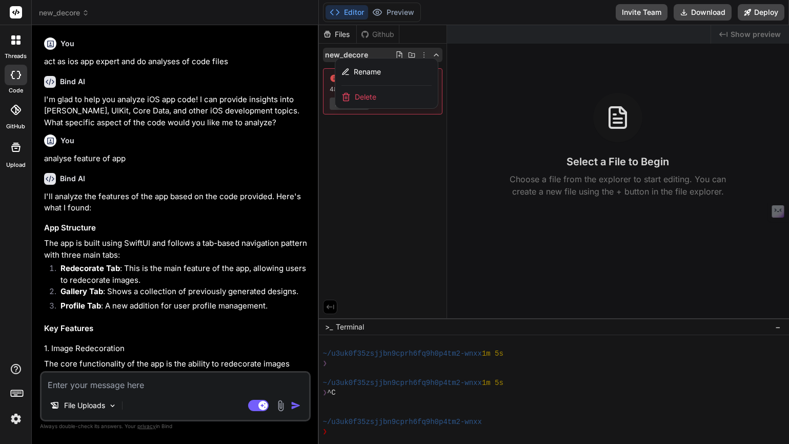
click at [376, 211] on div at bounding box center [554, 234] width 470 height 418
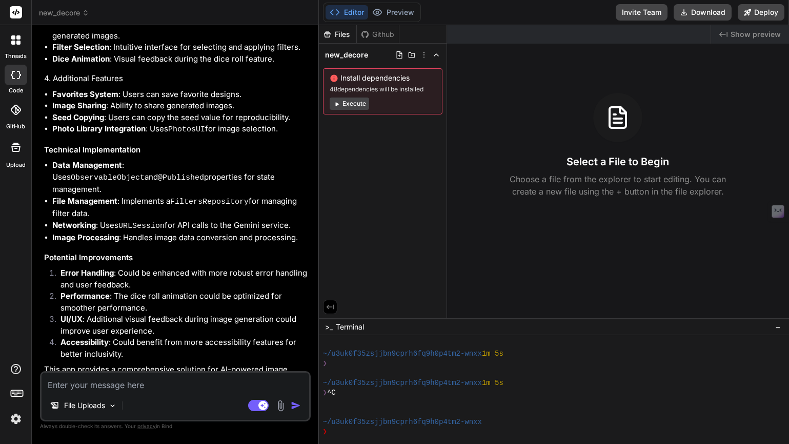
scroll to position [741, 0]
click at [14, 154] on div at bounding box center [16, 147] width 25 height 25
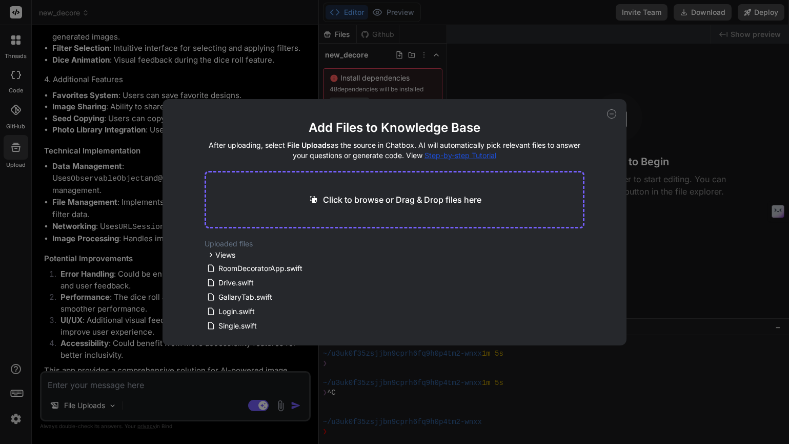
click at [461, 153] on span "Step-by-step Tutorial" at bounding box center [461, 155] width 72 height 9
click at [616, 113] on div "Add Files to Knowledge Base After uploading, select File Uploads as the source …" at bounding box center [395, 222] width 464 height 246
click at [612, 114] on icon at bounding box center [611, 113] width 9 height 9
type textarea "x"
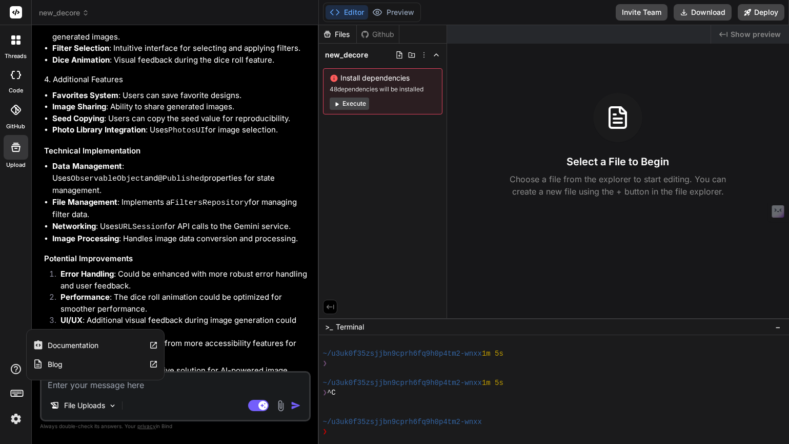
click at [88, 343] on label "Documentation" at bounding box center [73, 345] width 51 height 10
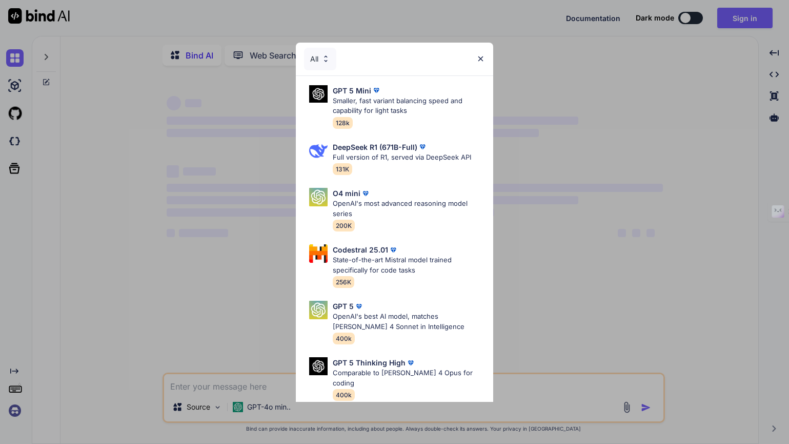
click at [481, 62] on img at bounding box center [480, 58] width 9 height 9
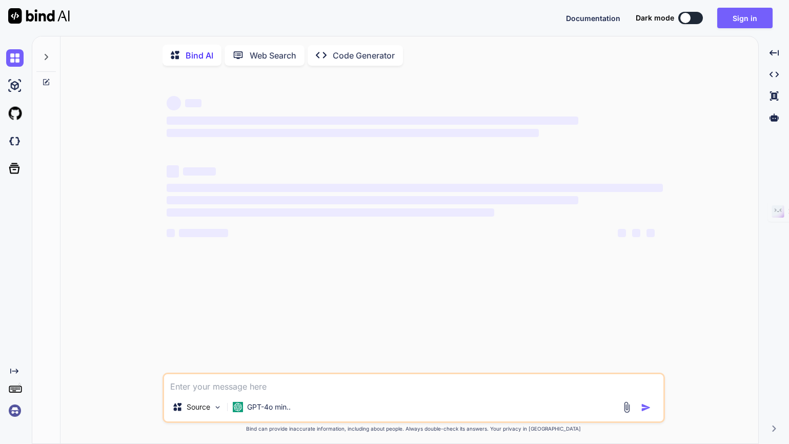
type textarea "x"
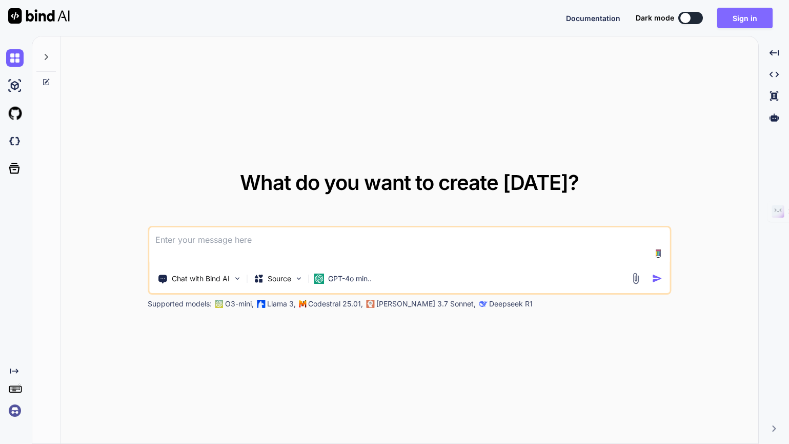
type textarea "x"
click at [743, 19] on button "Sign in" at bounding box center [744, 18] width 55 height 21
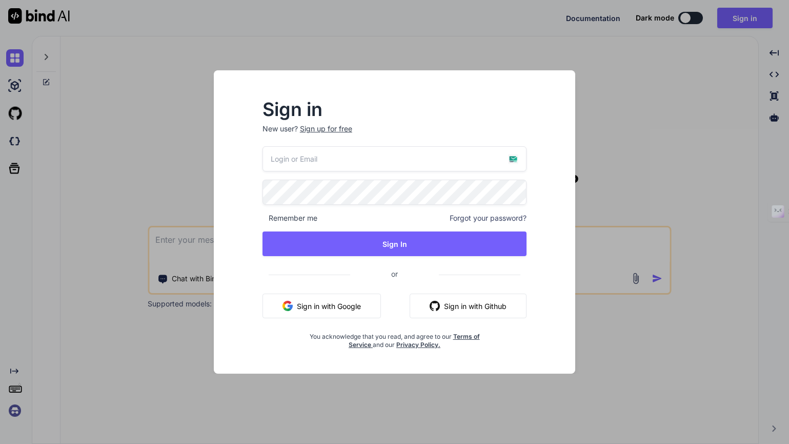
click at [328, 306] on button "Sign in with Google" at bounding box center [322, 305] width 118 height 25
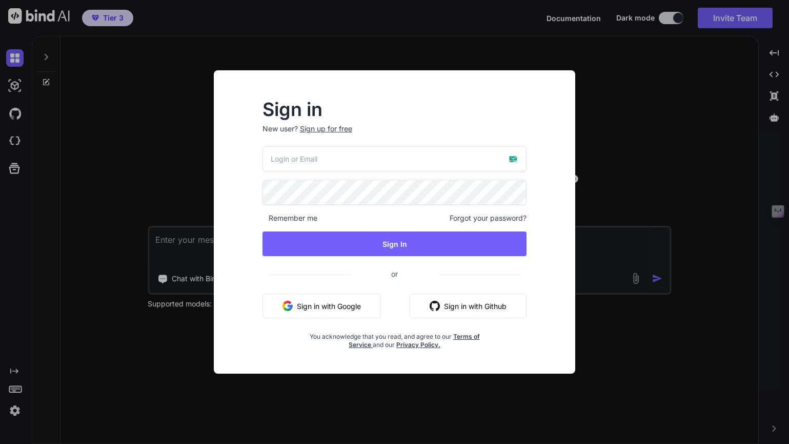
click at [630, 89] on div "Sign in New user? Sign up for free Remember me Forgot your password? Sign In or…" at bounding box center [394, 222] width 789 height 444
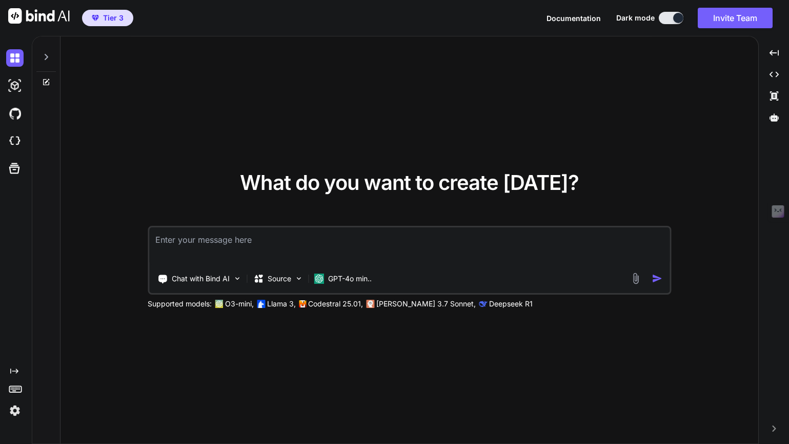
click at [113, 23] on span "Tier 3" at bounding box center [113, 18] width 21 height 10
click at [13, 81] on img at bounding box center [14, 85] width 17 height 17
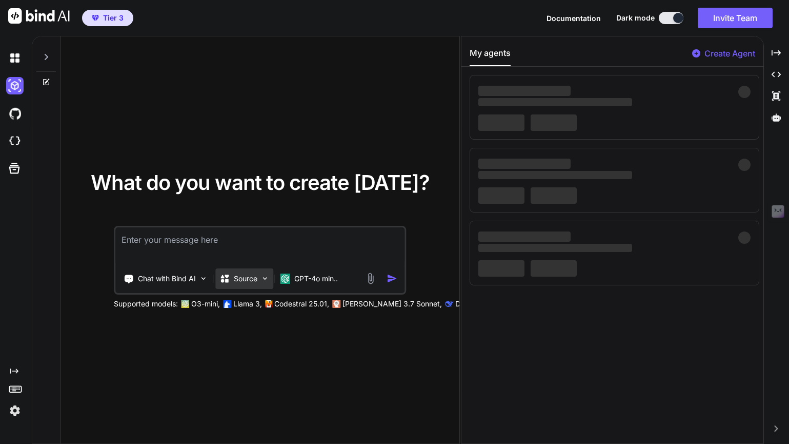
click at [264, 279] on img at bounding box center [265, 278] width 9 height 9
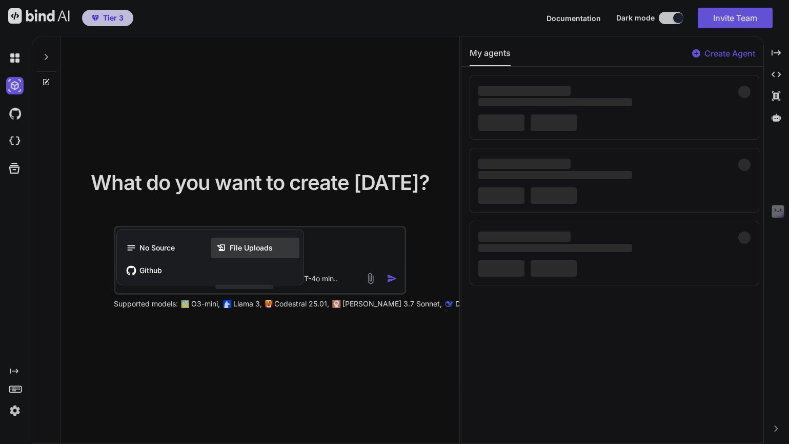
click at [250, 251] on span "File Uploads" at bounding box center [251, 248] width 43 height 10
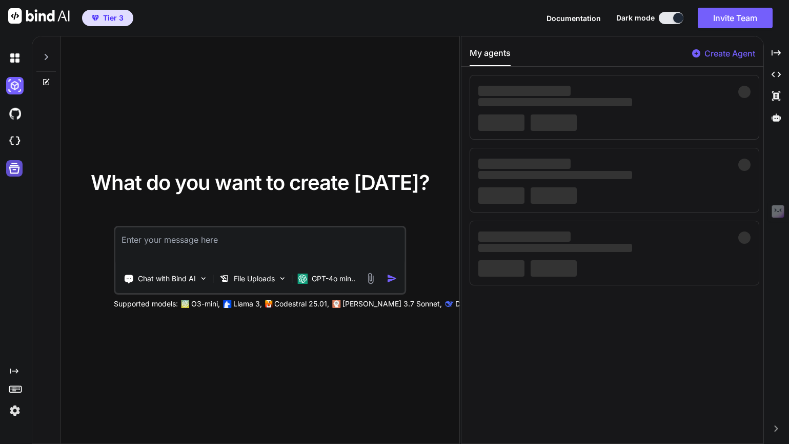
click at [16, 167] on icon at bounding box center [14, 168] width 11 height 11
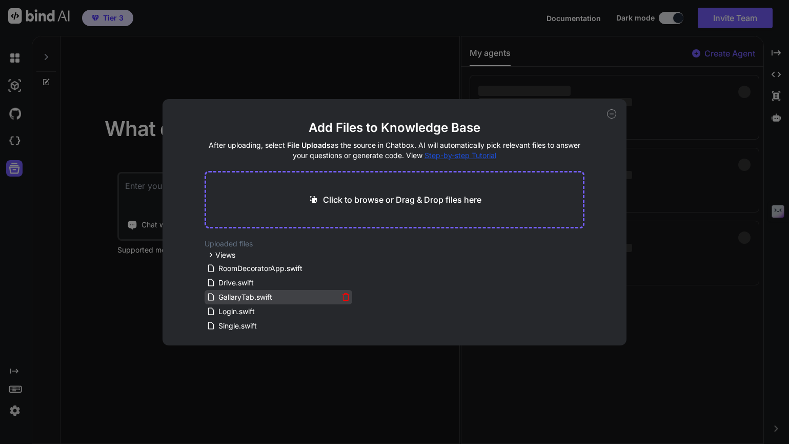
scroll to position [16, 0]
click at [609, 115] on icon at bounding box center [611, 113] width 9 height 9
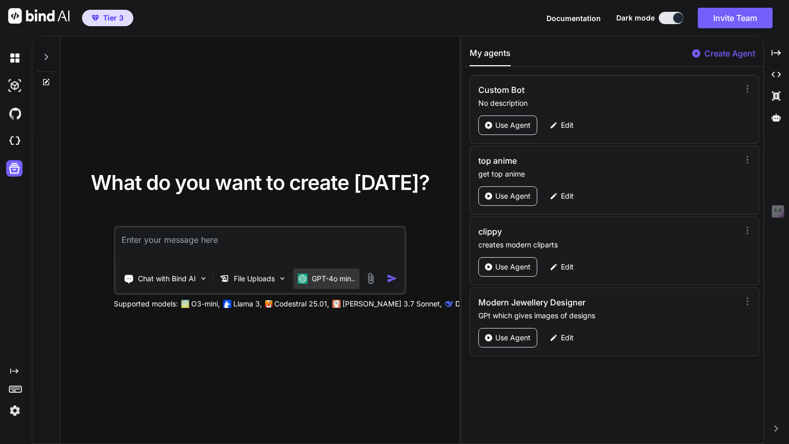
click at [353, 279] on p "GPT-4o min.." at bounding box center [334, 278] width 44 height 10
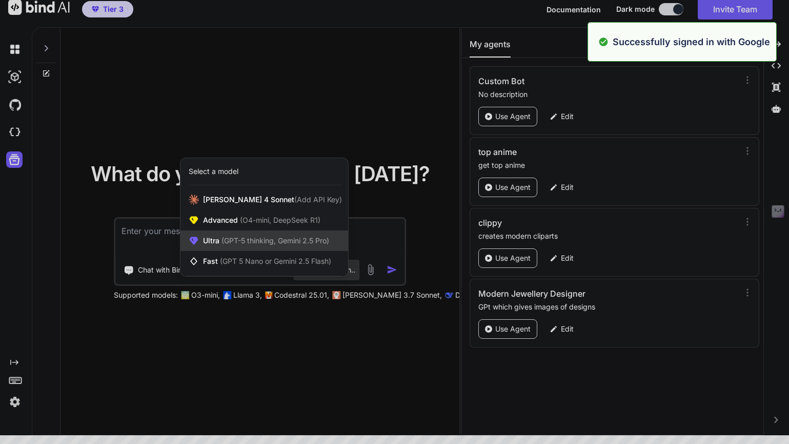
scroll to position [0, 0]
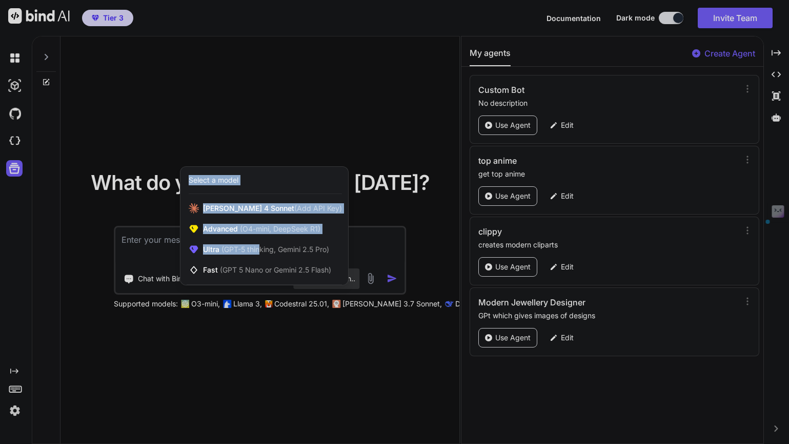
drag, startPoint x: 259, startPoint y: 248, endPoint x: 293, endPoint y: 164, distance: 91.1
click at [293, 164] on div "What do you want to create today? Chat with Bind AI File Uploads GPT-4o min.. S…" at bounding box center [260, 240] width 399 height 408
click at [293, 173] on div "Select a model" at bounding box center [265, 180] width 168 height 27
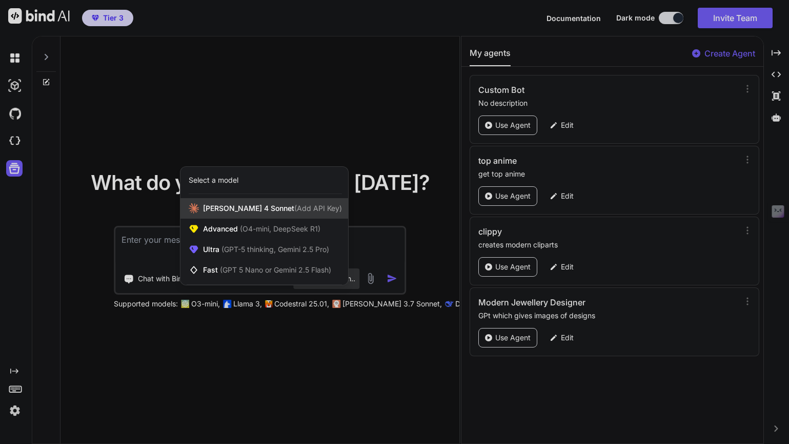
click at [250, 205] on span "Claude 4 Sonnet (Add API Key)" at bounding box center [272, 208] width 139 height 10
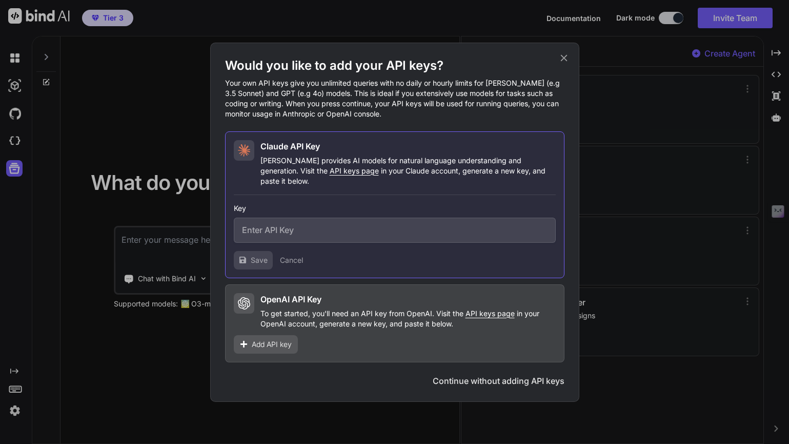
click at [288, 232] on input "text" at bounding box center [395, 229] width 322 height 25
click at [516, 376] on button "Continue without adding API keys" at bounding box center [499, 380] width 132 height 12
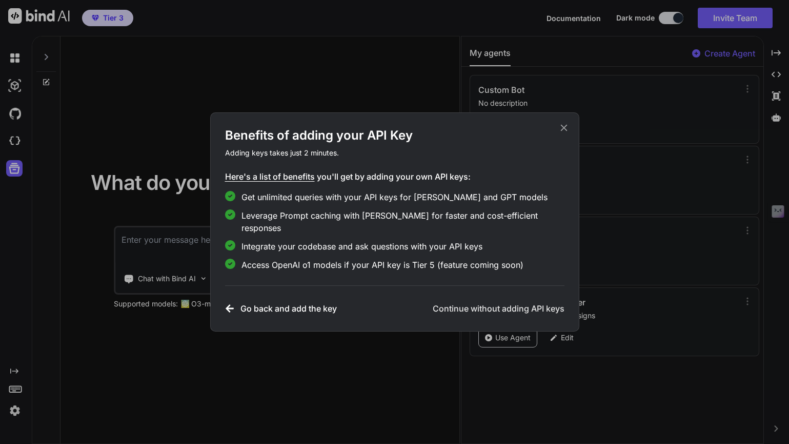
click at [464, 306] on h3 "Continue without adding API keys" at bounding box center [499, 308] width 132 height 12
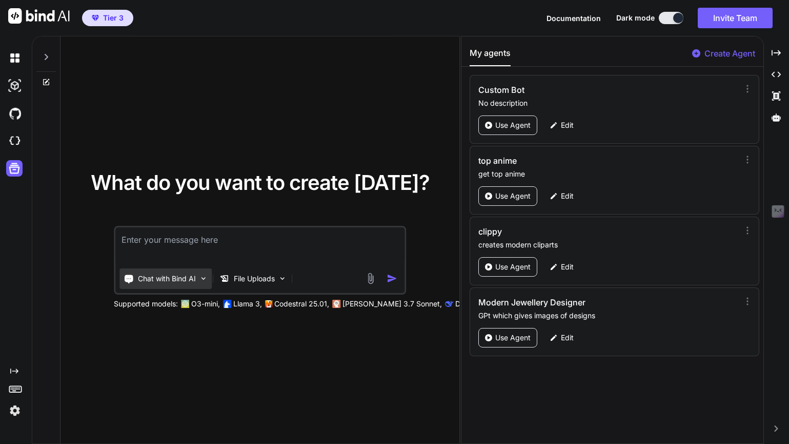
click at [205, 279] on img at bounding box center [203, 278] width 9 height 9
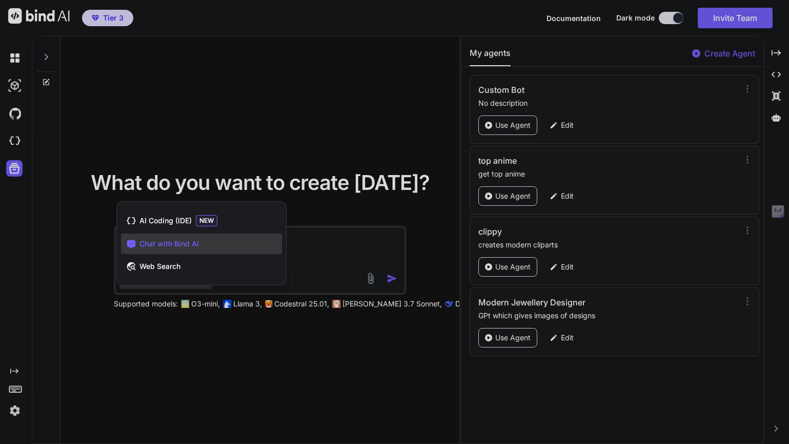
click at [325, 244] on div at bounding box center [394, 222] width 789 height 444
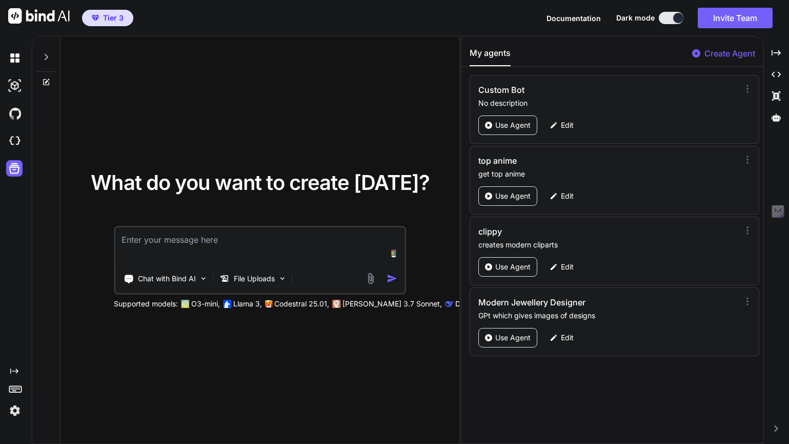
click at [256, 246] on textarea at bounding box center [260, 246] width 290 height 38
click at [235, 245] on textarea at bounding box center [260, 246] width 290 height 38
type textarea "act as mobile expert and do analysis of code files"
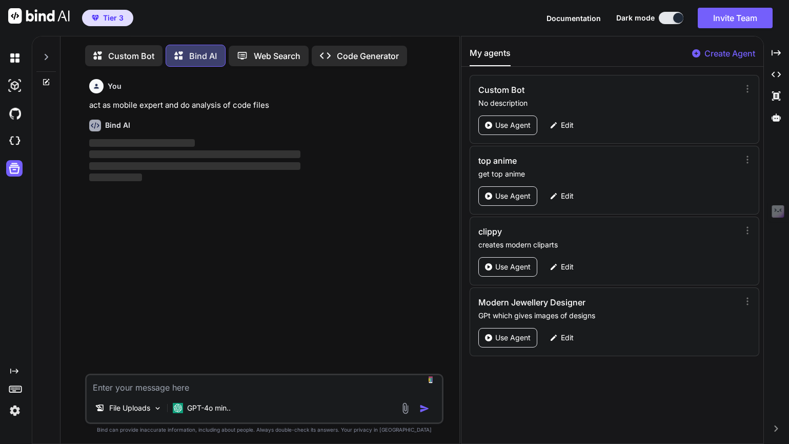
scroll to position [5, 0]
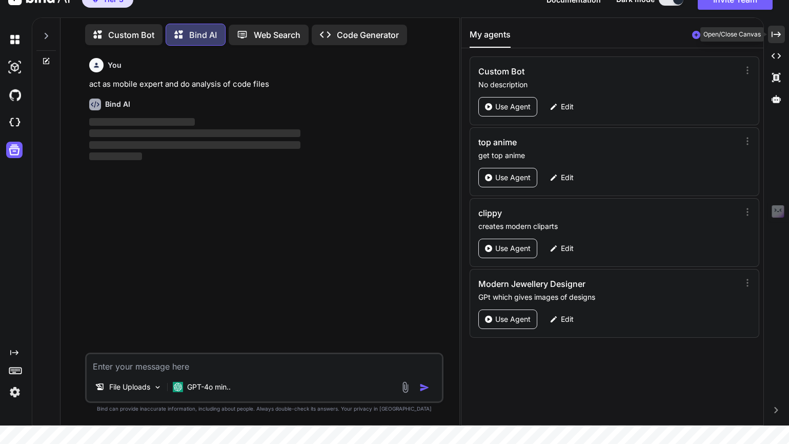
click at [778, 36] on icon "Created with Pixso." at bounding box center [776, 34] width 9 height 9
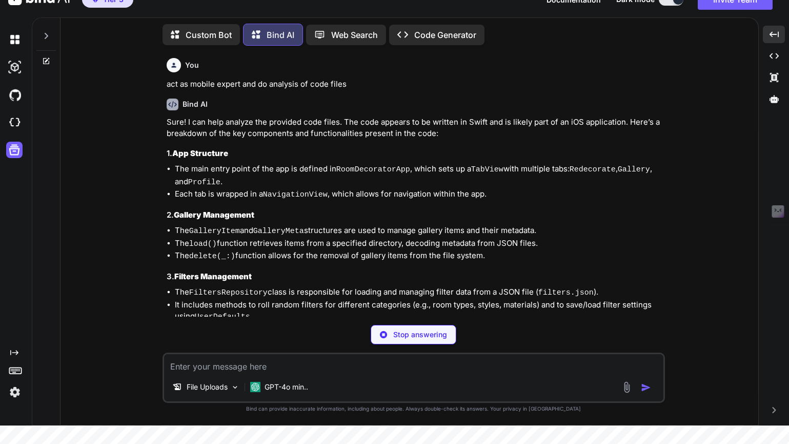
click at [453, 30] on p "Code Generator" at bounding box center [445, 35] width 62 height 12
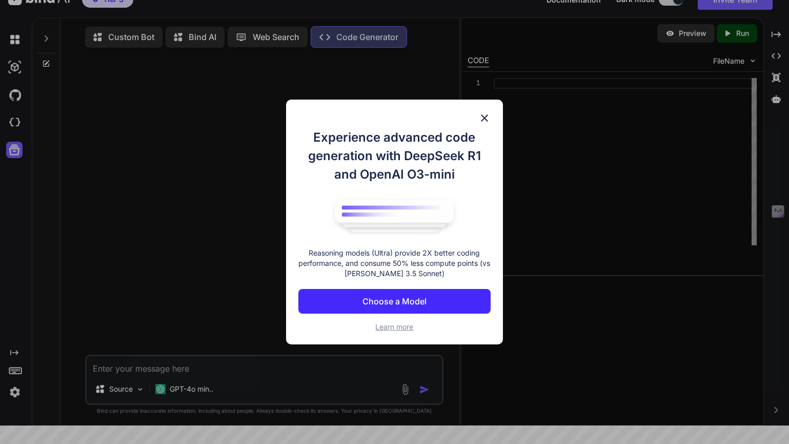
click at [427, 308] on button "Choose a Model" at bounding box center [394, 301] width 192 height 25
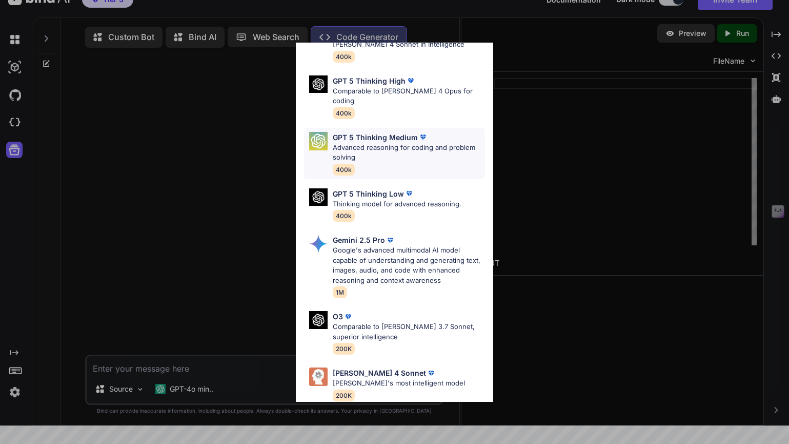
scroll to position [106, 0]
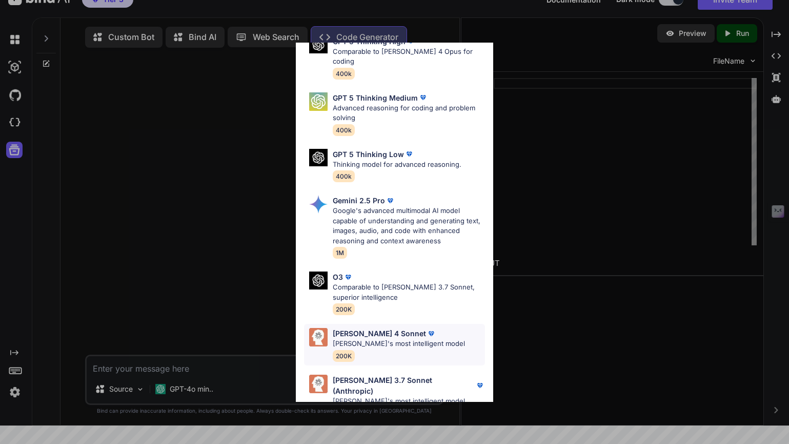
click at [373, 338] on p "Claude's most intelligent model" at bounding box center [399, 343] width 132 height 10
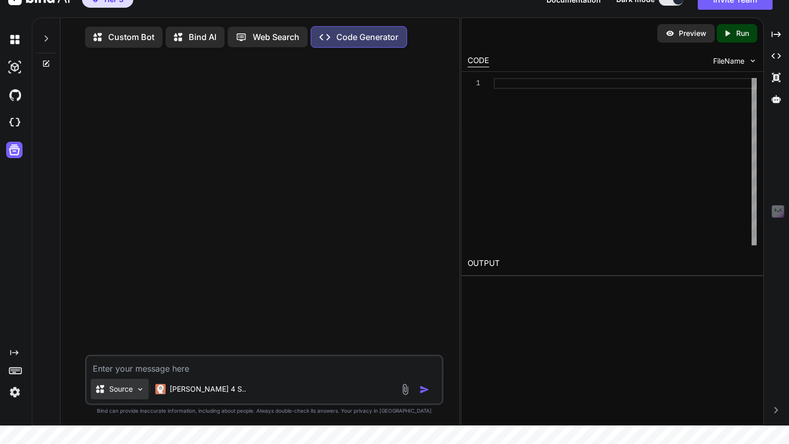
click at [129, 393] on p "Source" at bounding box center [121, 389] width 24 height 10
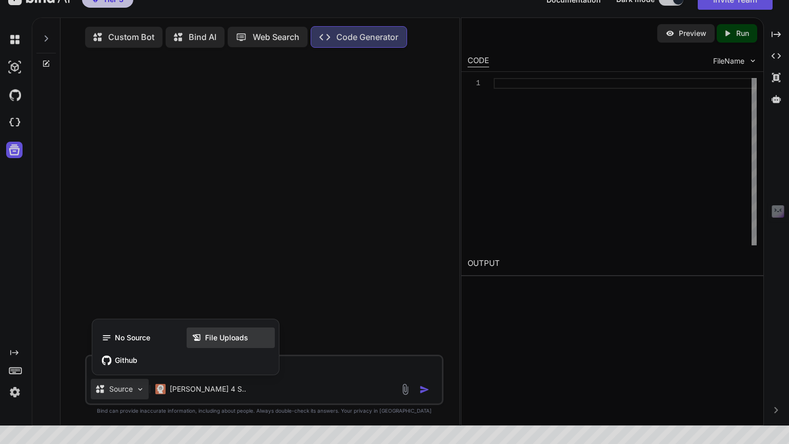
click at [220, 342] on span "File Uploads" at bounding box center [226, 337] width 43 height 10
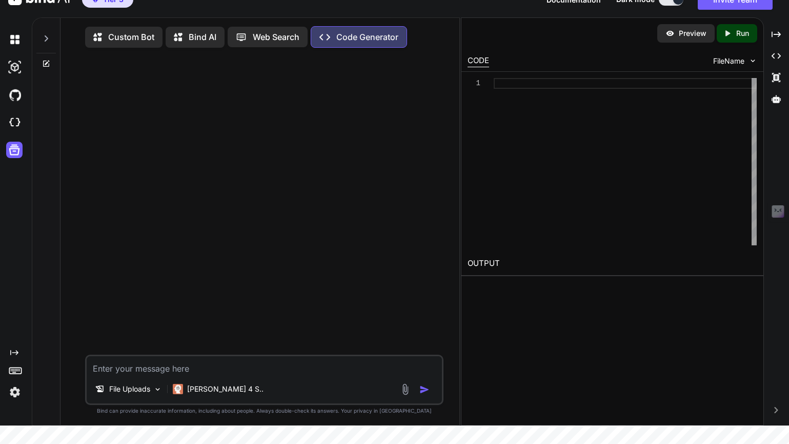
click at [176, 373] on textarea at bounding box center [264, 365] width 355 height 18
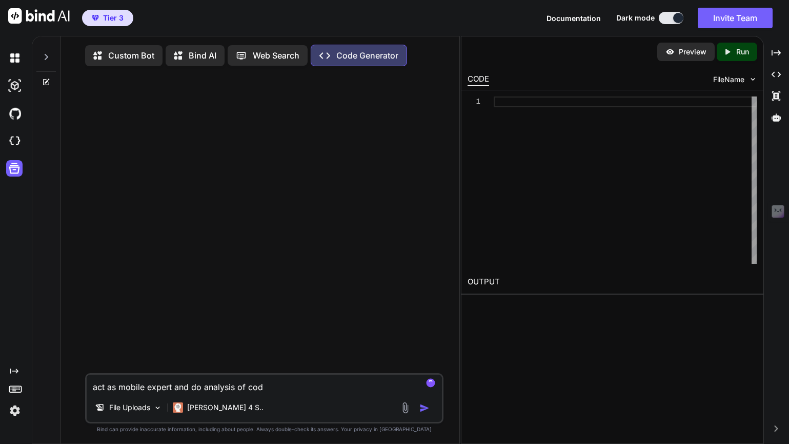
type textarea "act as mobile expert and do analysis of code"
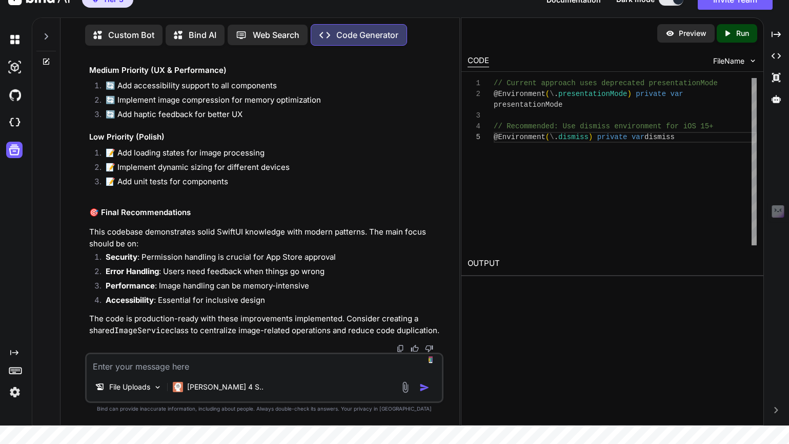
scroll to position [2635, 0]
click at [751, 58] on img at bounding box center [753, 60] width 9 height 9
click at [739, 63] on span "FileName" at bounding box center [728, 61] width 31 height 10
click at [226, 370] on textarea at bounding box center [264, 363] width 355 height 18
type textarea "fix them one by one"
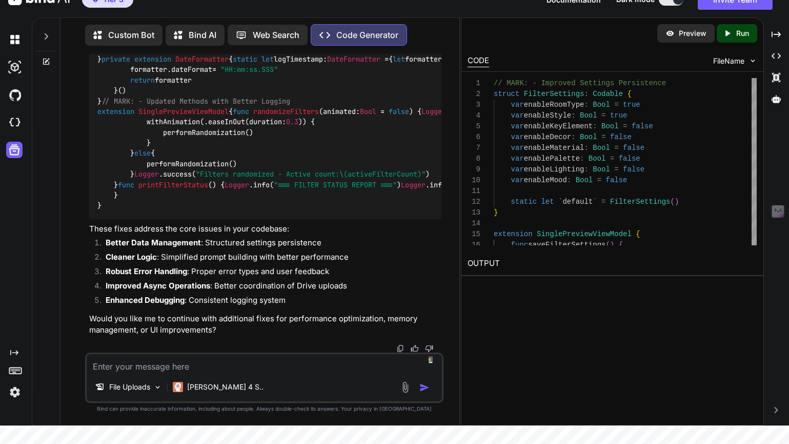
scroll to position [7864, 0]
click at [286, 366] on textarea at bounding box center [264, 363] width 355 height 18
type textarea "yes"
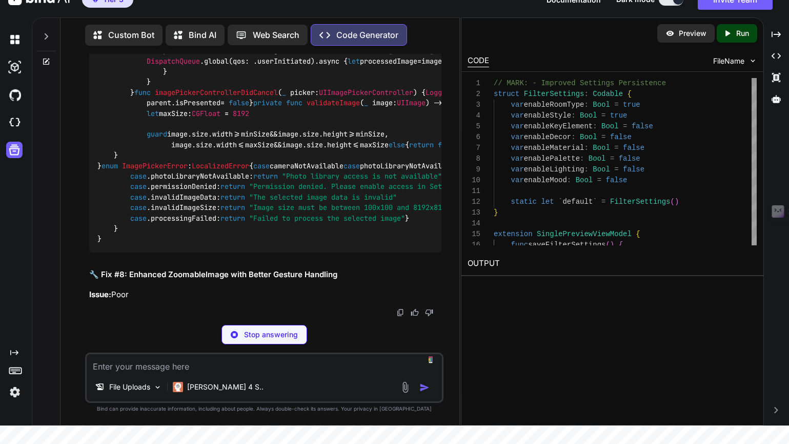
scroll to position [10172, 0]
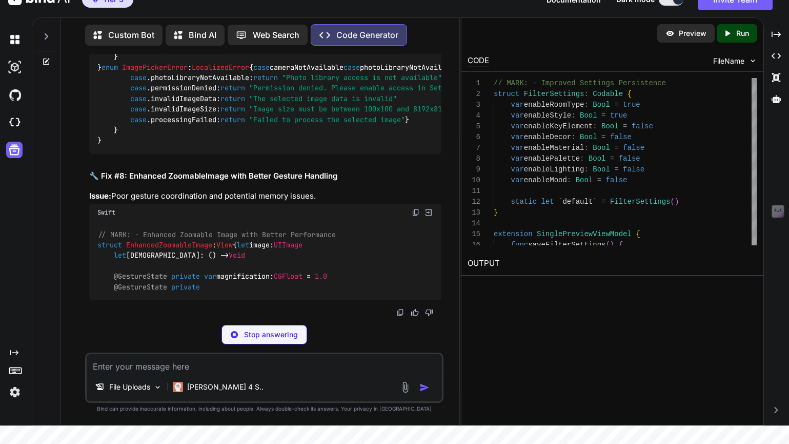
click at [728, 61] on span "FileName" at bounding box center [728, 61] width 31 height 10
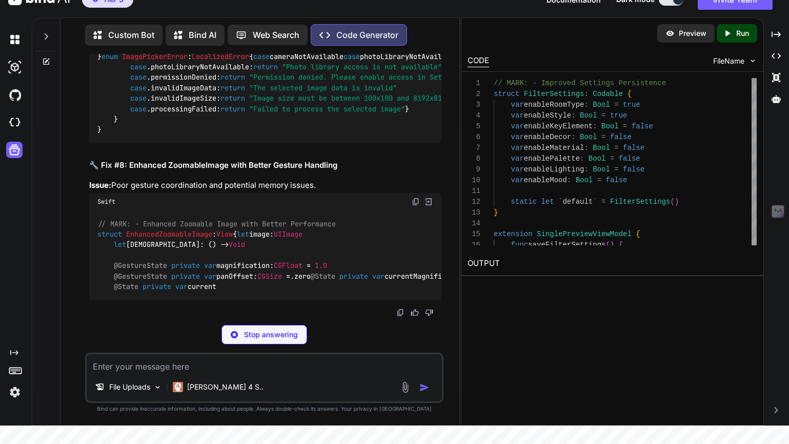
click at [746, 63] on div "FileName" at bounding box center [735, 61] width 44 height 10
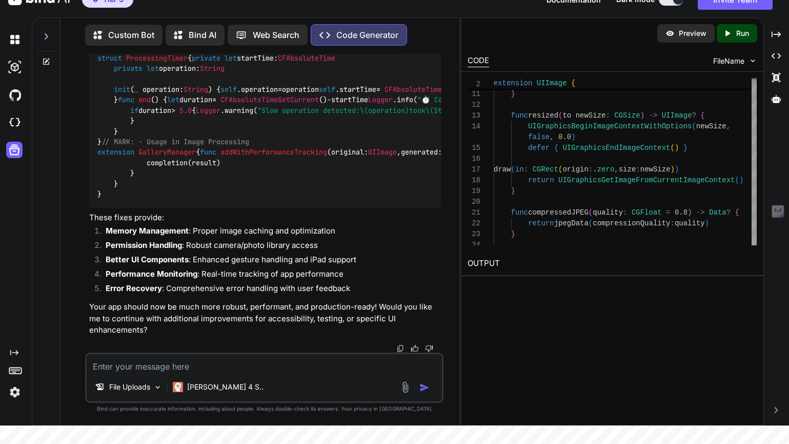
scroll to position [15615, 0]
click at [281, 361] on textarea at bounding box center [264, 363] width 355 height 18
type textarea "give me full code"
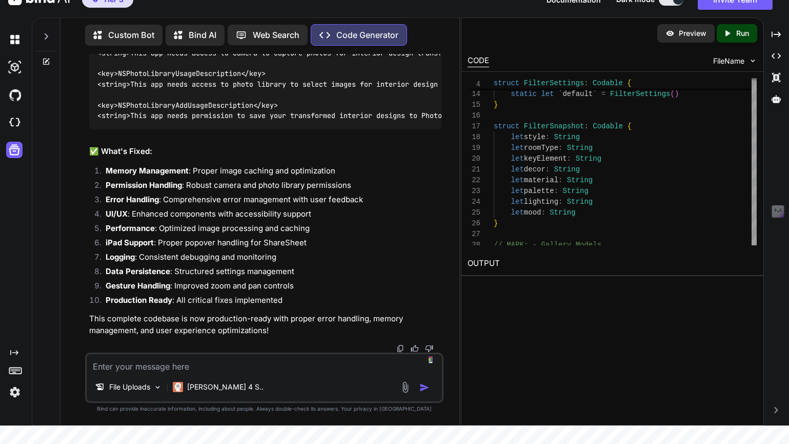
scroll to position [34103, 0]
type textarea "arrange them filewise"
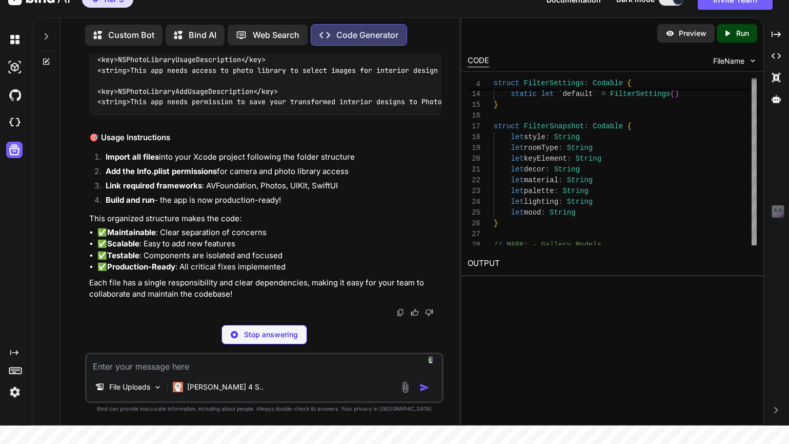
scroll to position [65, 0]
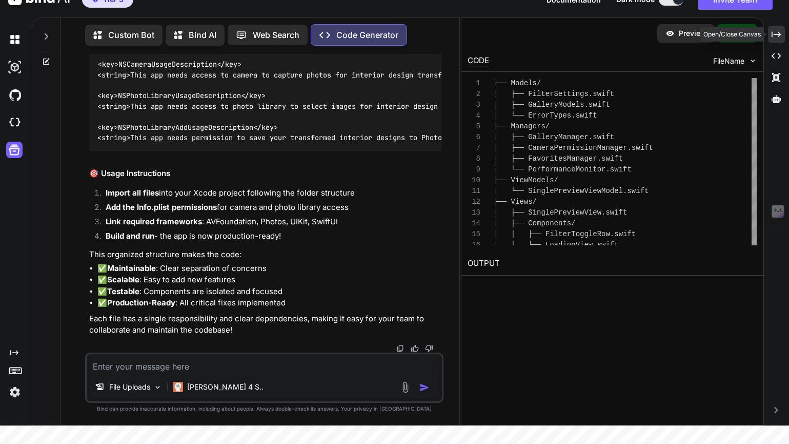
click at [777, 34] on icon at bounding box center [776, 34] width 9 height 6
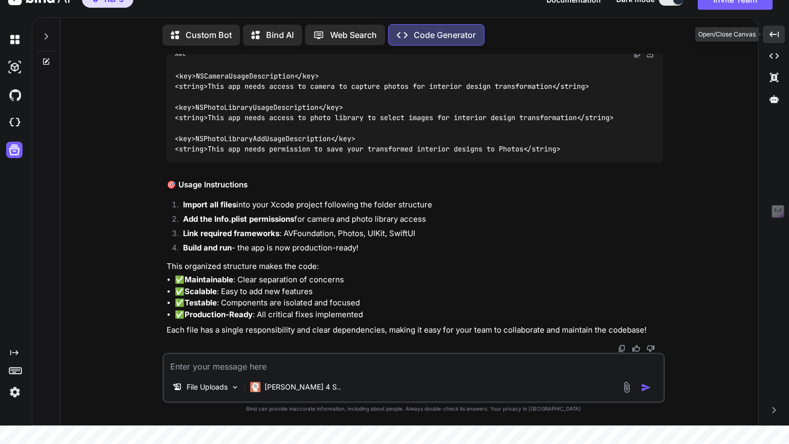
scroll to position [56579, 0]
click at [777, 34] on icon "Created with Pixso." at bounding box center [774, 34] width 9 height 9
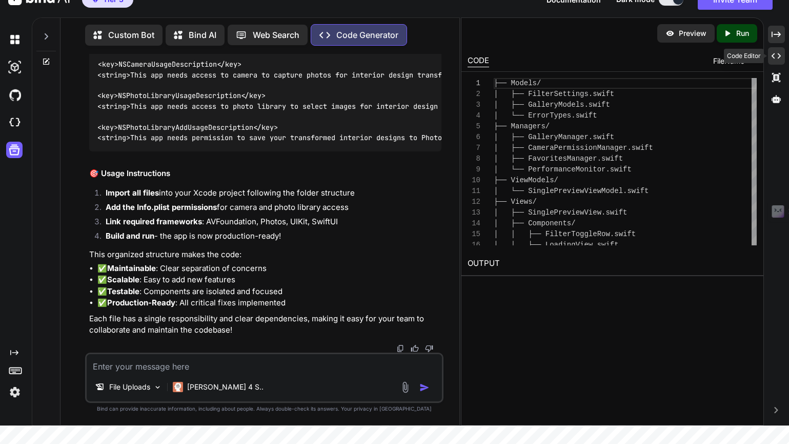
click at [777, 52] on icon "Created with Pixso." at bounding box center [776, 55] width 9 height 9
click at [775, 55] on icon "Created with Pixso." at bounding box center [776, 55] width 9 height 9
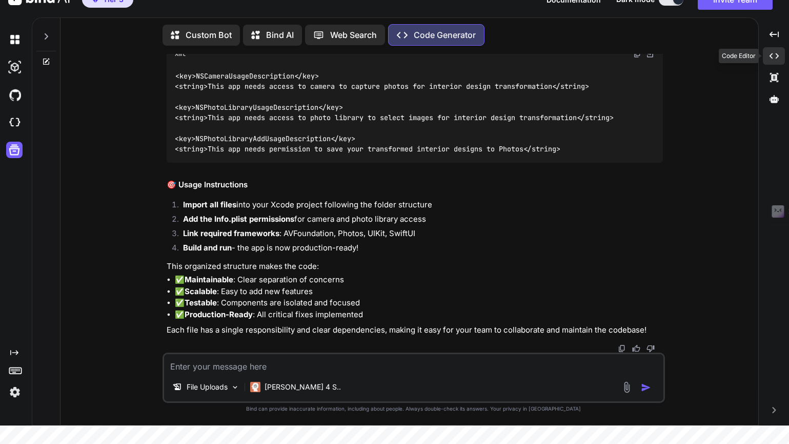
scroll to position [56579, 0]
click at [775, 55] on icon "Created with Pixso." at bounding box center [774, 55] width 9 height 9
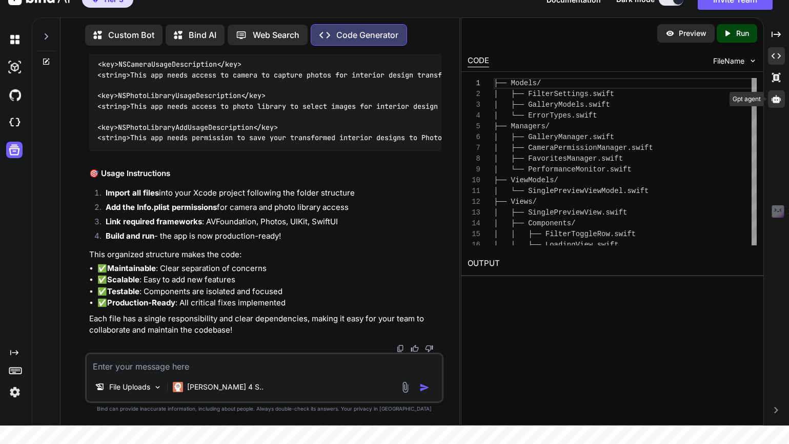
click at [778, 101] on icon at bounding box center [776, 99] width 9 height 8
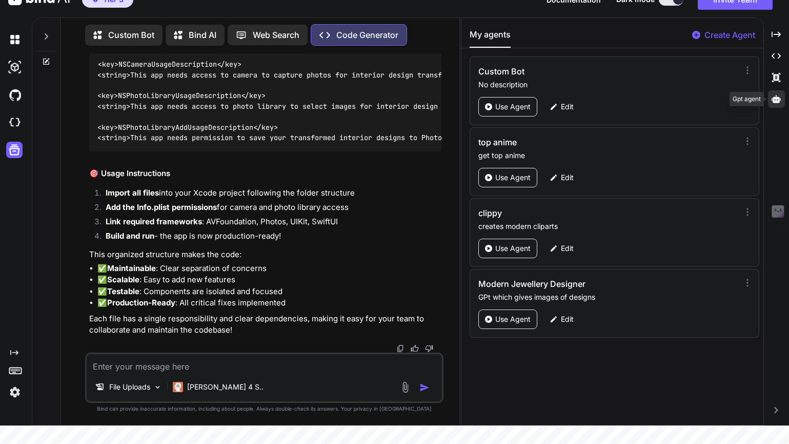
click at [778, 101] on icon at bounding box center [776, 99] width 9 height 8
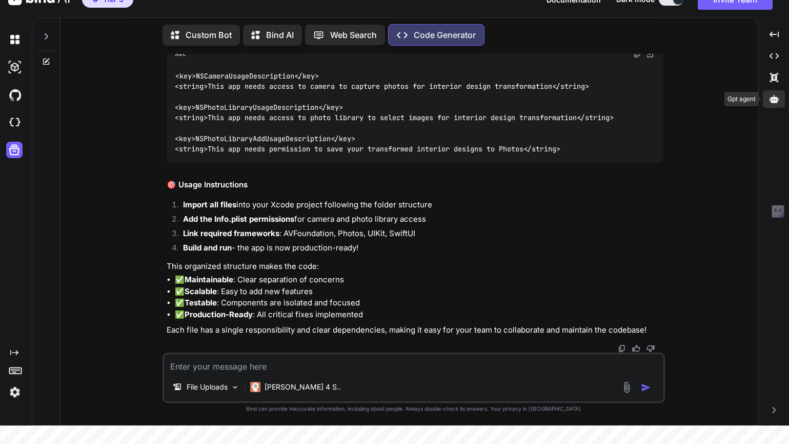
click at [778, 101] on icon at bounding box center [774, 98] width 9 height 9
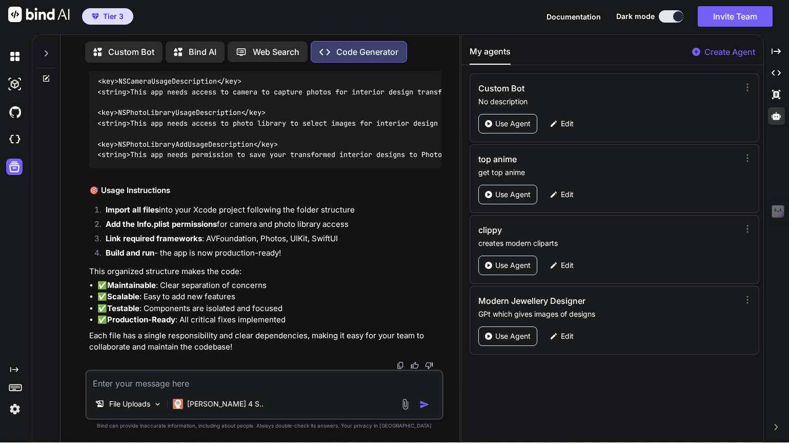
scroll to position [0, 0]
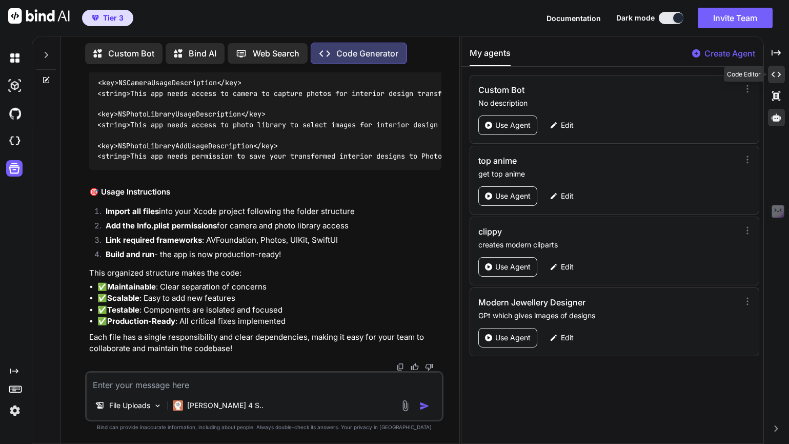
click at [781, 76] on icon "Created with Pixso." at bounding box center [776, 74] width 9 height 9
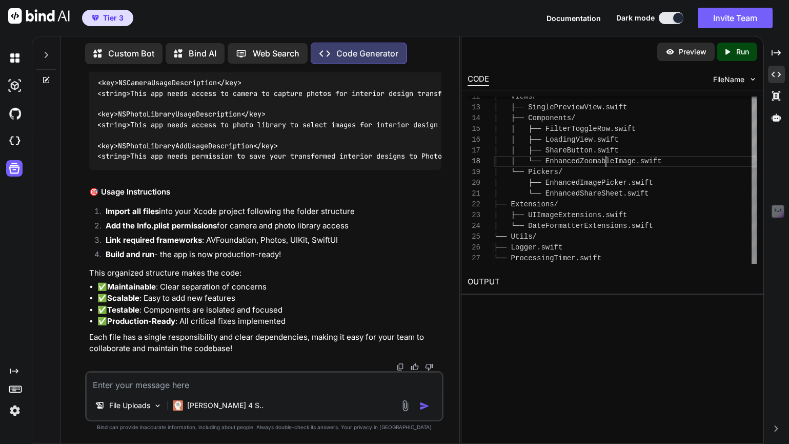
scroll to position [75, 0]
click at [606, 164] on div "├── Views/ │ ├── SinglePreviewView.swift │ ├── Components/ │ │ ├── FilterToggle…" at bounding box center [625, 118] width 263 height 291
click at [486, 284] on h2 "OUTPUT" at bounding box center [613, 282] width 302 height 24
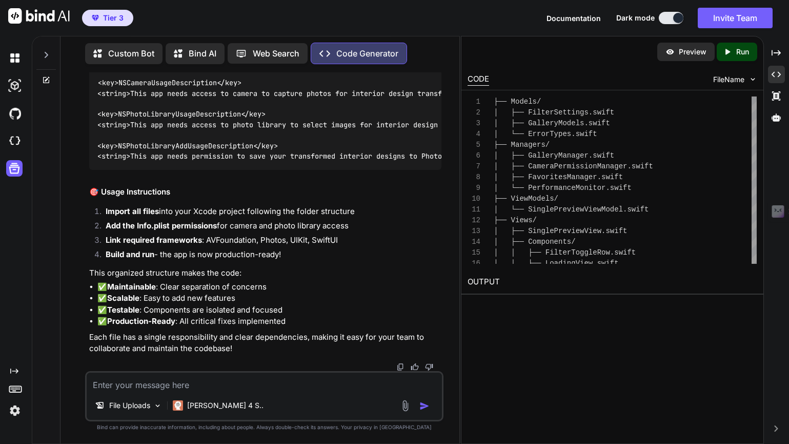
scroll to position [18, 0]
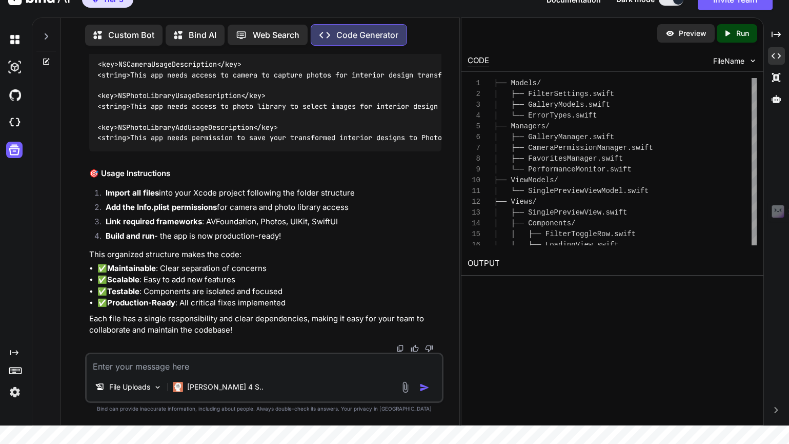
click at [735, 31] on icon "Created with Pixso." at bounding box center [729, 33] width 13 height 9
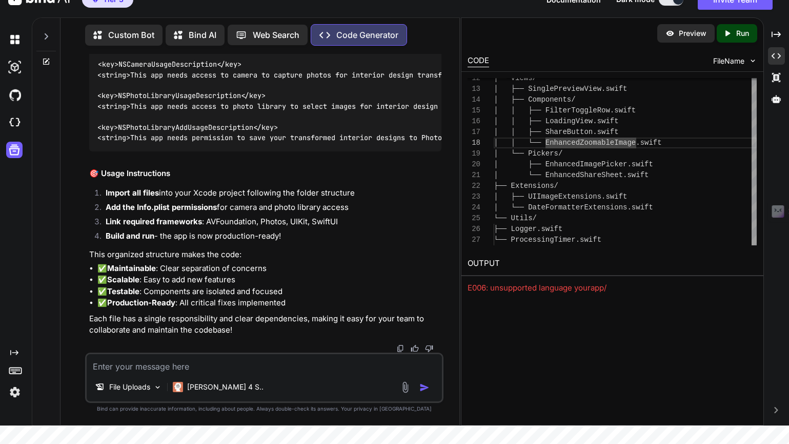
scroll to position [50831, 0]
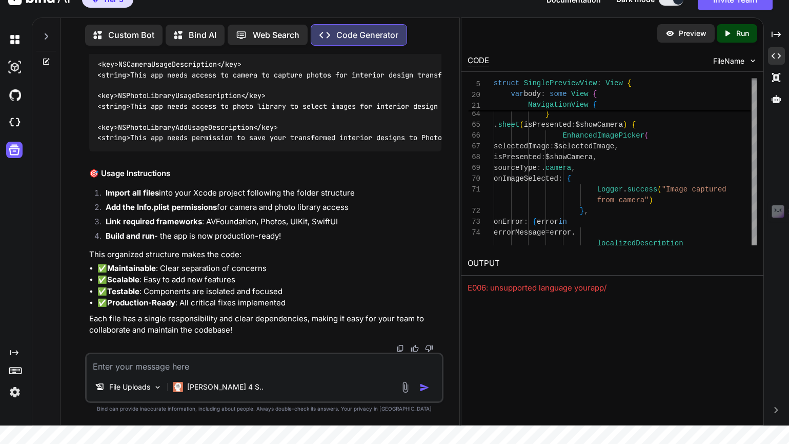
click at [733, 59] on span "FileName" at bounding box center [728, 61] width 31 height 10
click at [752, 62] on img at bounding box center [753, 60] width 9 height 9
click at [749, 59] on img at bounding box center [753, 60] width 9 height 9
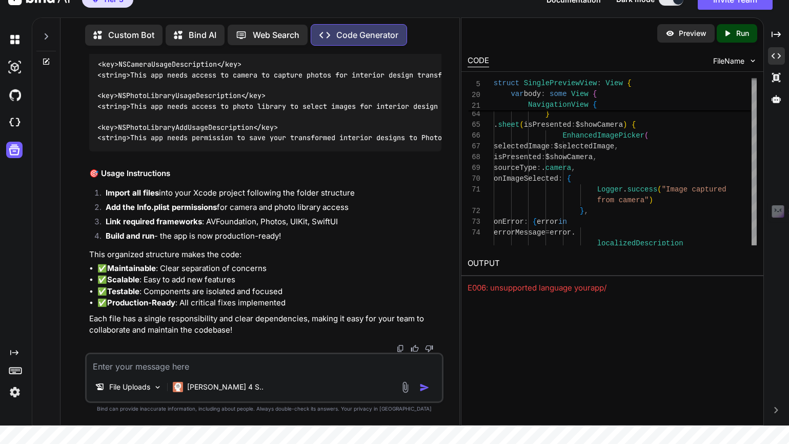
scroll to position [47085, 0]
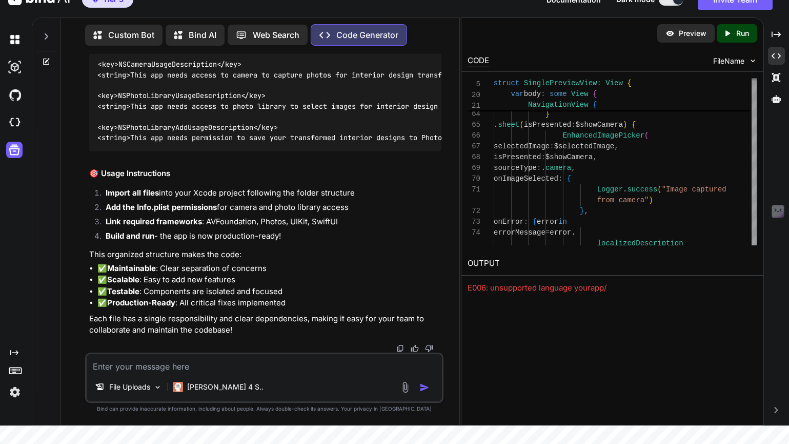
scroll to position [39584, 0]
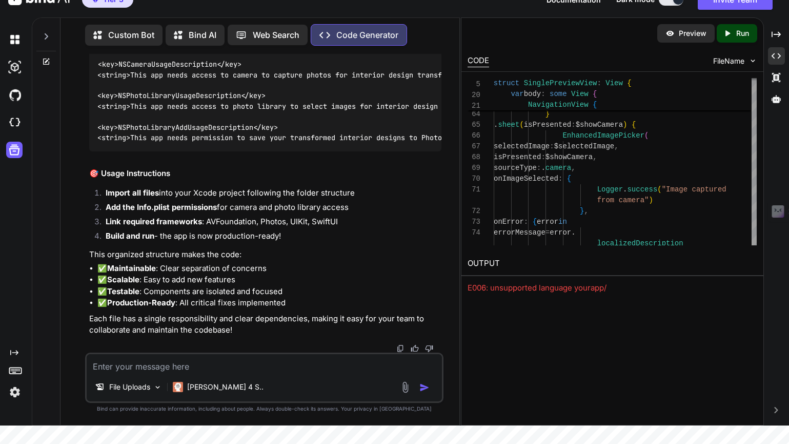
scroll to position [36996, 0]
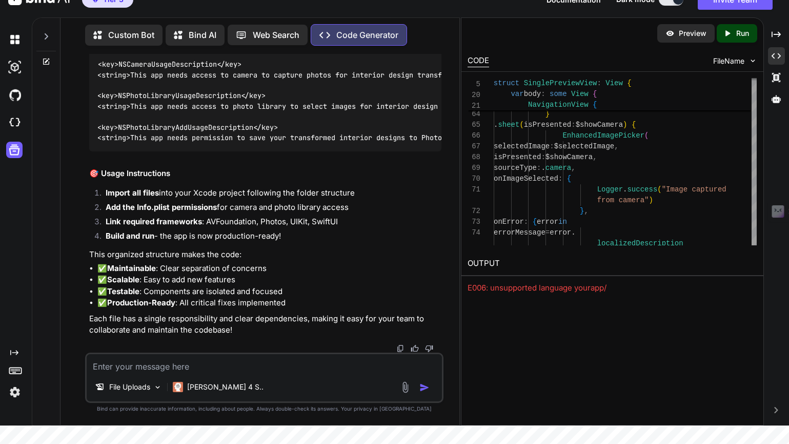
scroll to position [34841, 0]
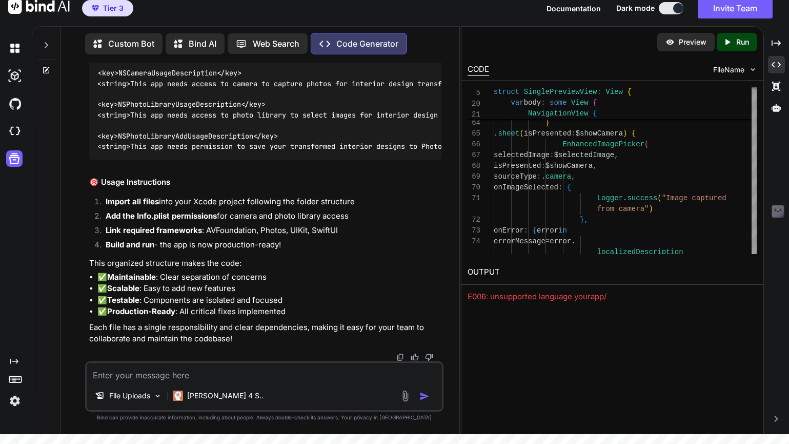
scroll to position [56597, 0]
click at [412, 55] on img at bounding box center [416, 51] width 8 height 8
click at [174, 151] on code "< key > NSCameraUsageDescription </ key > < string > This app needs access to c…" at bounding box center [316, 110] width 439 height 84
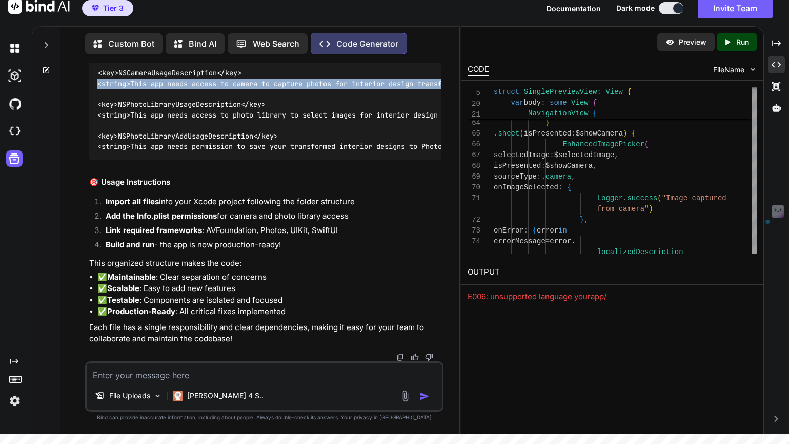
click at [174, 151] on code "< key > NSCameraUsageDescription </ key > < string > This app needs access to c…" at bounding box center [316, 110] width 439 height 84
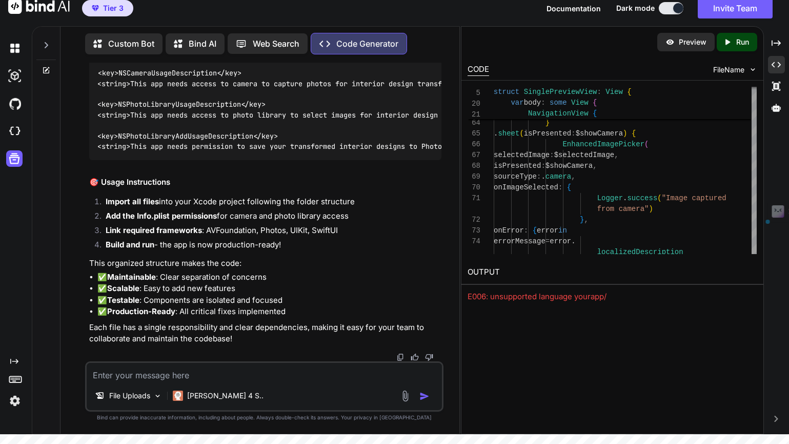
click at [196, 151] on code "< key > NSCameraUsageDescription </ key > < string > This app needs access to c…" at bounding box center [316, 110] width 439 height 84
click at [139, 151] on code "< key > NSCameraUsageDescription </ key > < string > This app needs access to c…" at bounding box center [316, 110] width 439 height 84
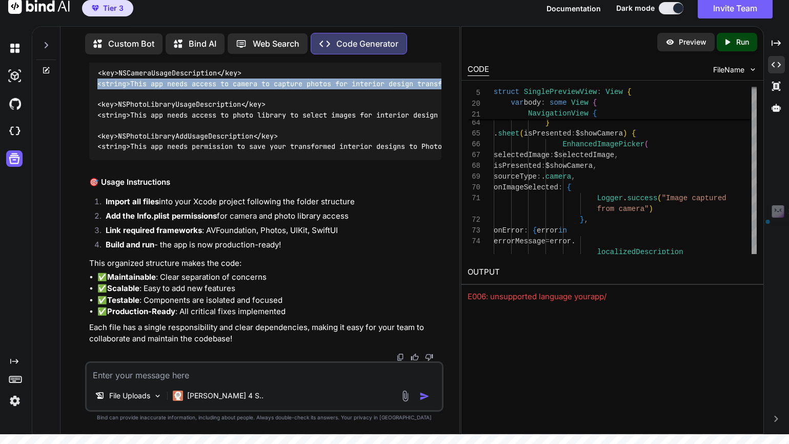
click at [139, 151] on code "< key > NSCameraUsageDescription </ key > < string > This app needs access to c…" at bounding box center [316, 110] width 439 height 84
copy code "< string > This app needs access to camera to capture photos for interior desig…"
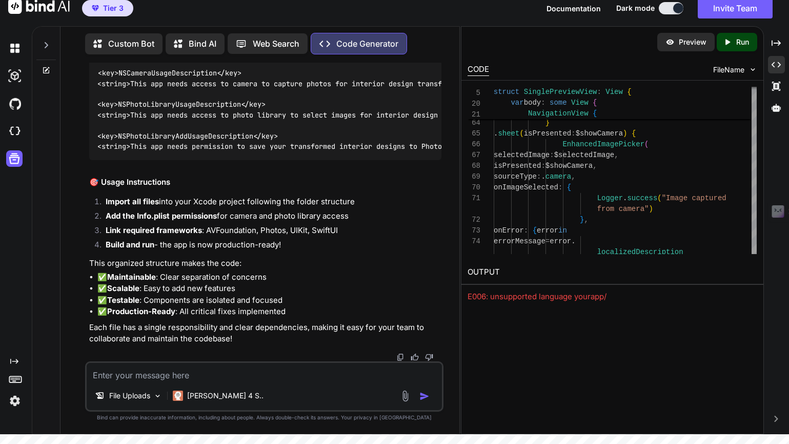
click at [232, 151] on code "< key > NSCameraUsageDescription </ key > < string > This app needs access to c…" at bounding box center [316, 110] width 439 height 84
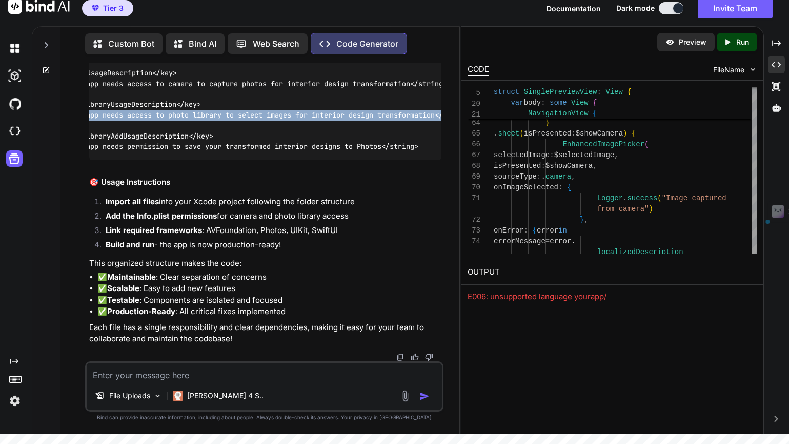
scroll to position [0, 112]
drag, startPoint x: 131, startPoint y: 189, endPoint x: 395, endPoint y: 192, distance: 263.6
click at [395, 151] on code "< key > NSCameraUsageDescription </ key > < string > This app needs access to c…" at bounding box center [213, 110] width 439 height 84
copy code "This app needs access to photo library to select images for interior design tra…"
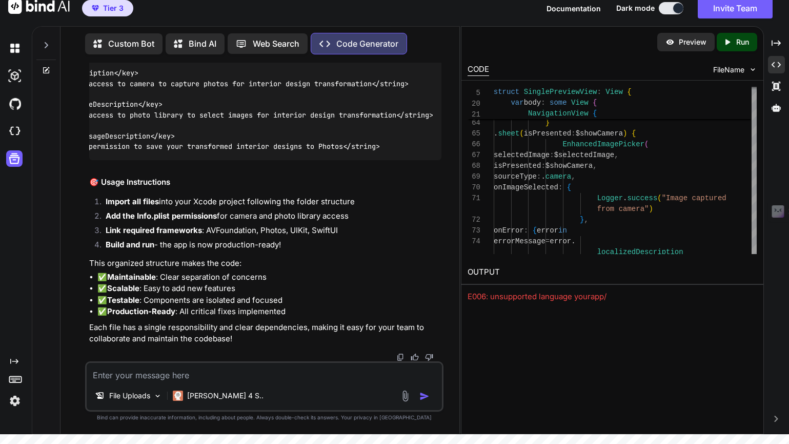
click at [177, 151] on code "< key > NSCameraUsageDescription </ key > < string > This app needs access to c…" at bounding box center [213, 110] width 439 height 84
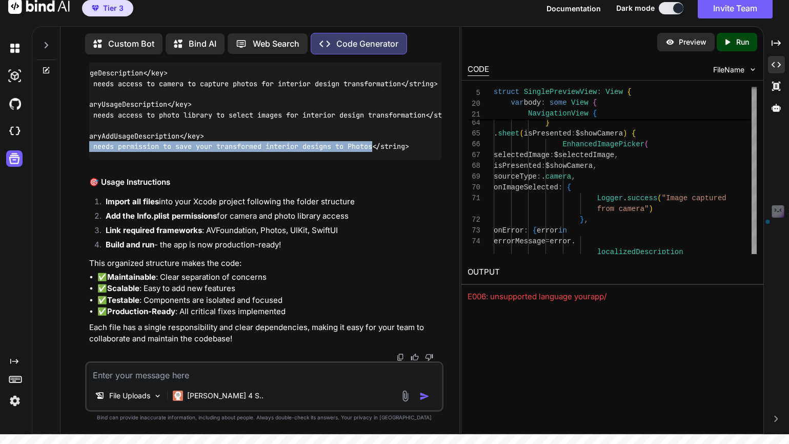
scroll to position [0, 0]
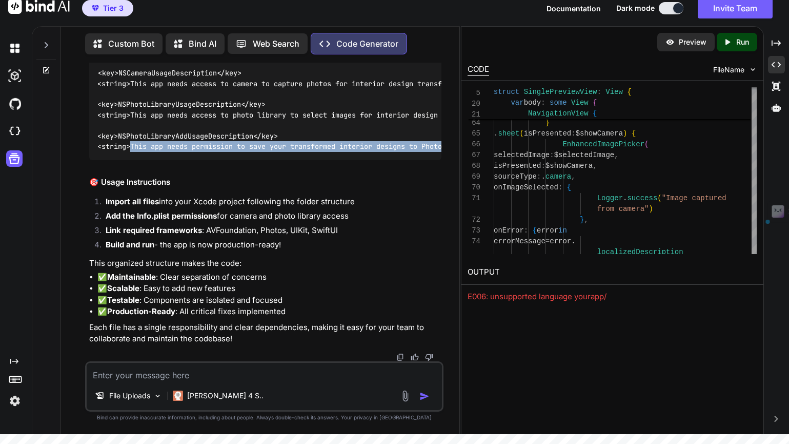
drag, startPoint x: 343, startPoint y: 223, endPoint x: 132, endPoint y: 223, distance: 210.8
click at [132, 151] on code "< key > NSCameraUsageDescription </ key > < string > This app needs access to c…" at bounding box center [316, 110] width 439 height 84
copy code "This app needs permission to save your transformed interior designs to Photos"
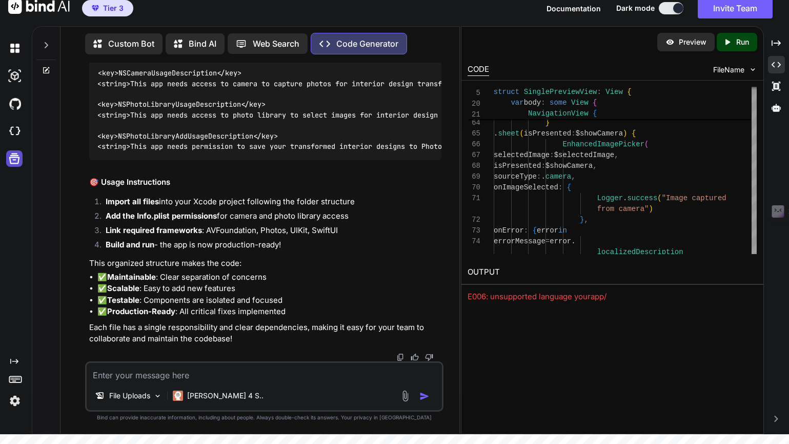
click at [17, 157] on icon at bounding box center [14, 158] width 14 height 14
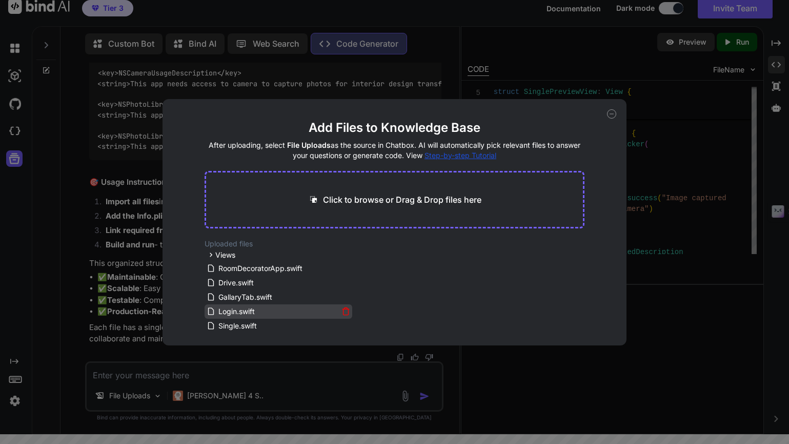
scroll to position [14, 0]
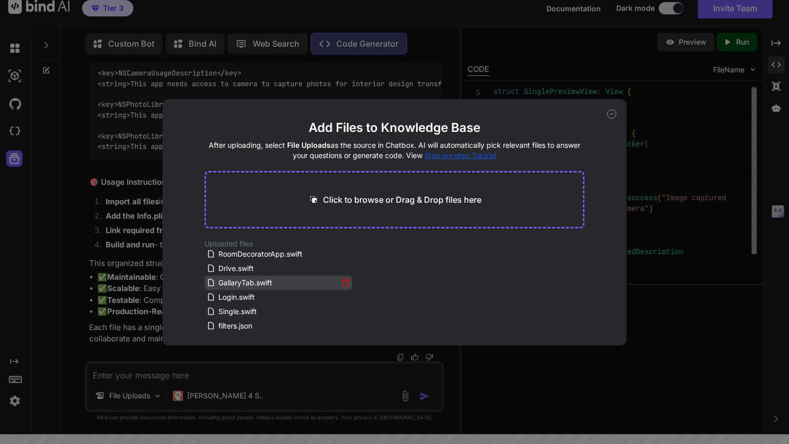
click at [249, 281] on span "GallaryTab.swift" at bounding box center [245, 282] width 56 height 12
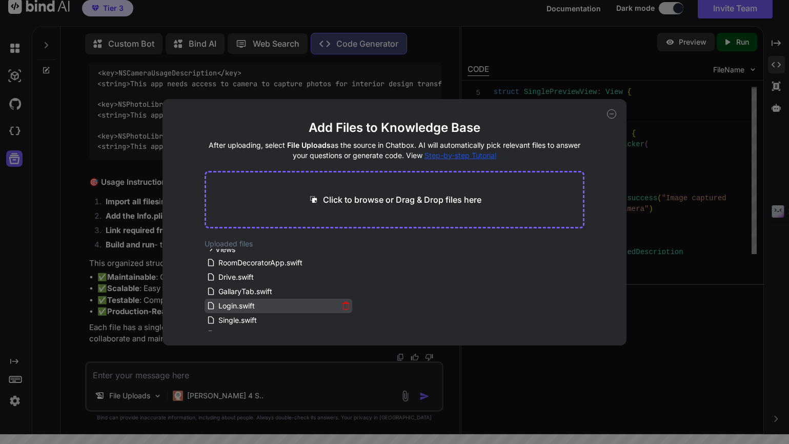
scroll to position [0, 0]
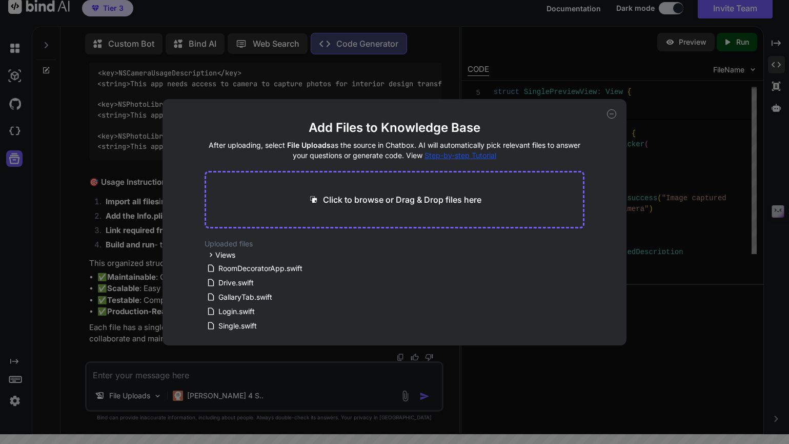
click at [140, 238] on div "Add Files to Knowledge Base After uploading, select File Uploads as the source …" at bounding box center [394, 222] width 789 height 444
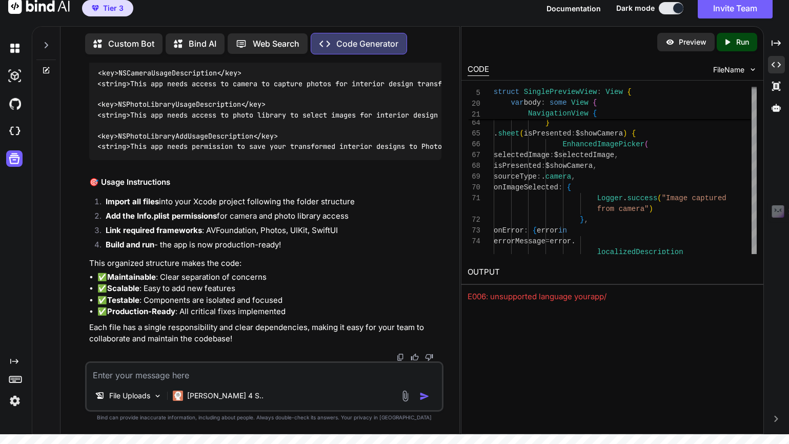
scroll to position [56671, 0]
click at [261, 370] on textarea at bounding box center [264, 372] width 355 height 18
paste textarea "/Users/snehal/Documents/RoomDecore/RoomDecore/RoomDecoreApp.swift:47:13 Cannot …"
type textarea "/Users/snehal/Documents/RoomDecore/RoomDecore/RoomDecoreApp.swift:47:13 Cannot …"
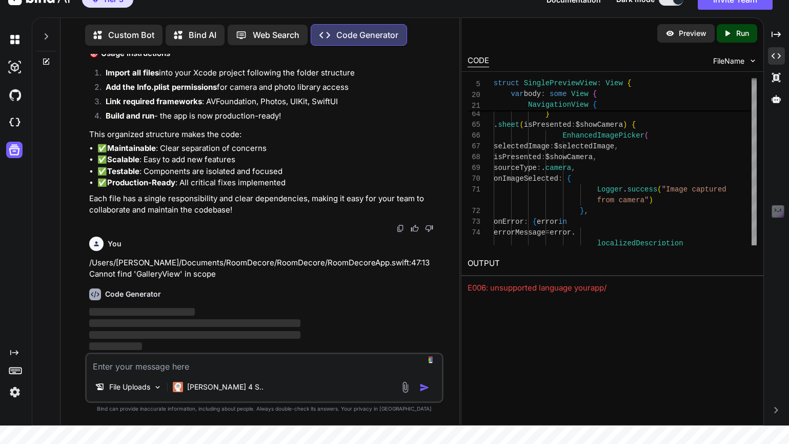
scroll to position [50264, 0]
click at [737, 62] on span "FileName" at bounding box center [728, 61] width 31 height 10
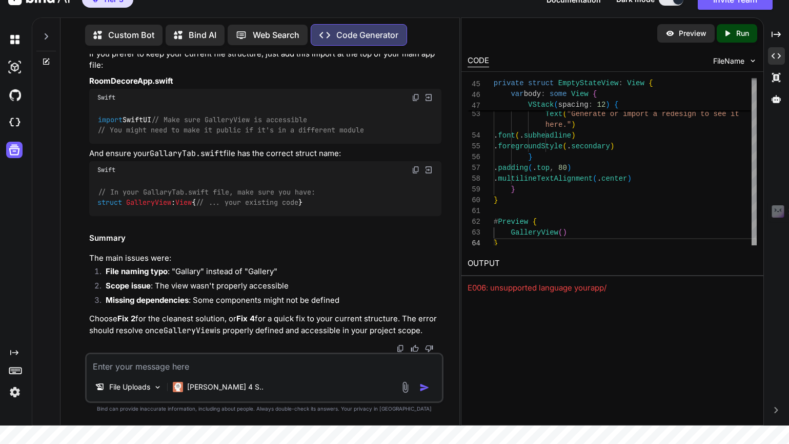
scroll to position [57094, 0]
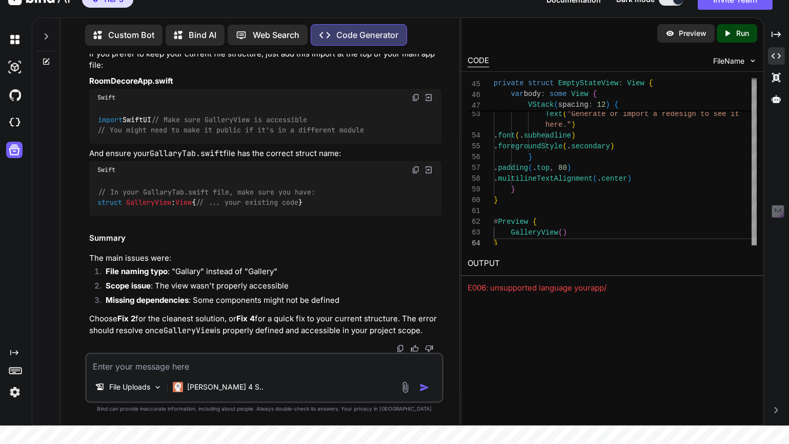
drag, startPoint x: 104, startPoint y: 317, endPoint x: 94, endPoint y: 124, distance: 193.1
copy code "// MARK: - Main Content View struct ContentView : View { var body: some View { …"
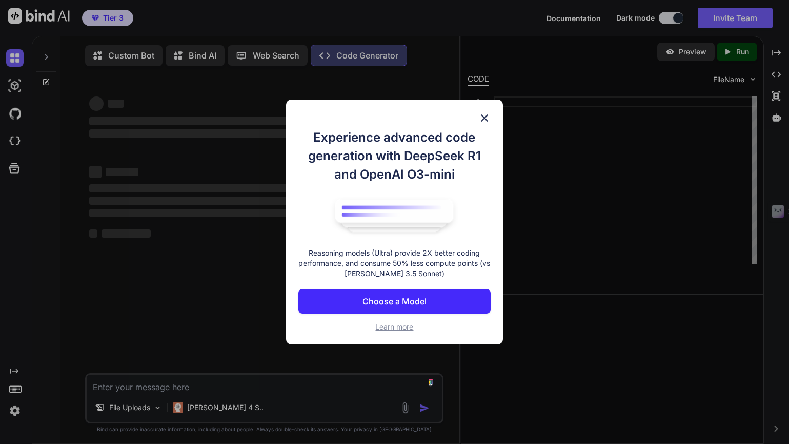
click at [407, 299] on p "Choose a Model" at bounding box center [395, 301] width 64 height 12
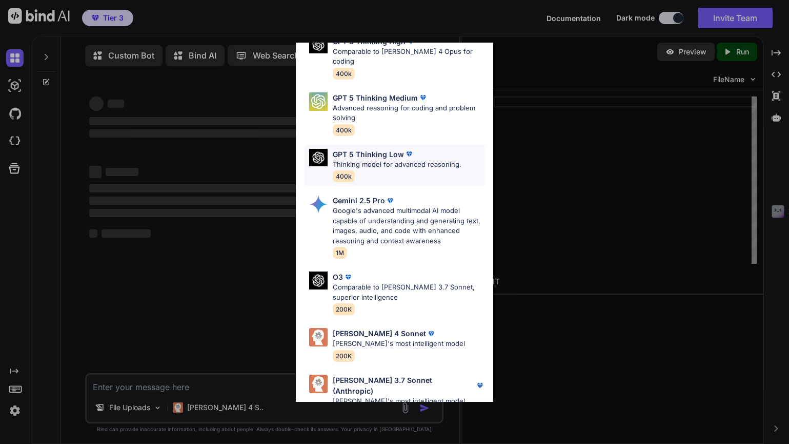
scroll to position [1, 0]
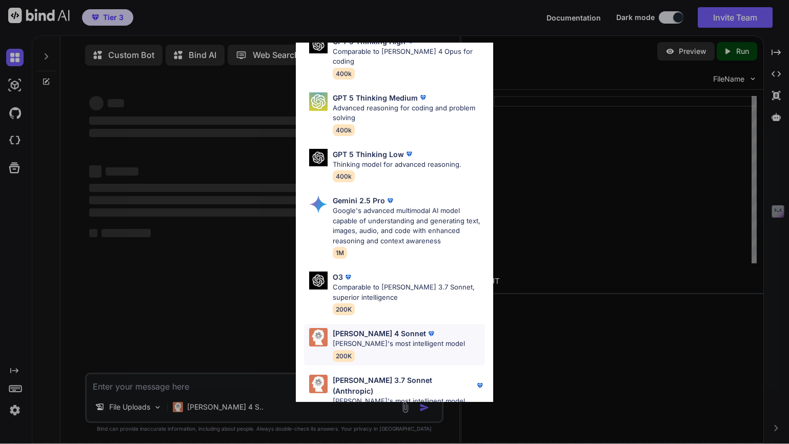
click at [388, 328] on p "Claude 4 Sonnet" at bounding box center [379, 333] width 93 height 11
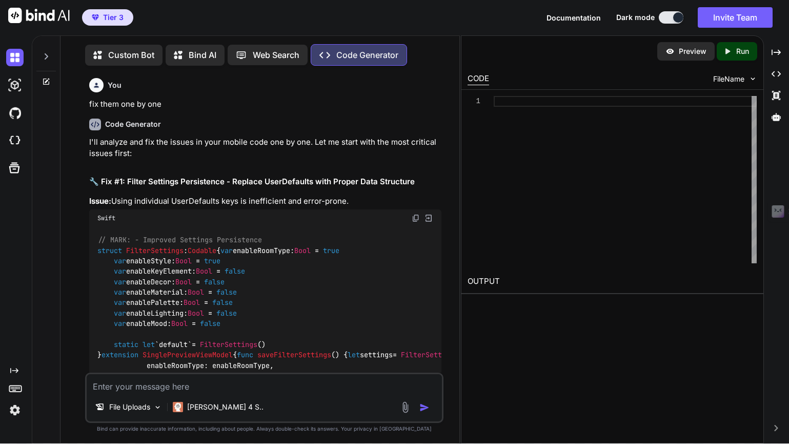
type textarea "x"
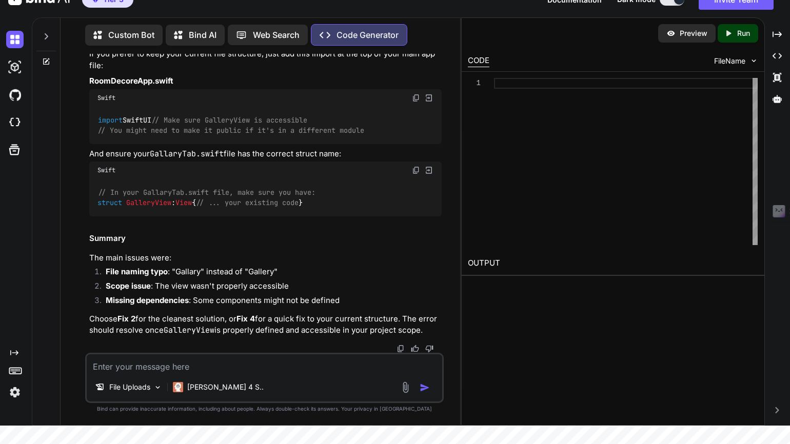
scroll to position [60453, 0]
click at [290, 214] on div "// In your GallaryTab.swift file, make sure you have: struct GalleryView : View…" at bounding box center [265, 197] width 352 height 37
click at [288, 374] on div "File Uploads Claude 4 S.." at bounding box center [264, 378] width 358 height 50
click at [270, 369] on textarea at bounding box center [264, 363] width 355 height 18
paste textarea "/Users/snehal/Documents/RoomDecore/RoomDecore/Model/PerformanceMonitor.swift:79…"
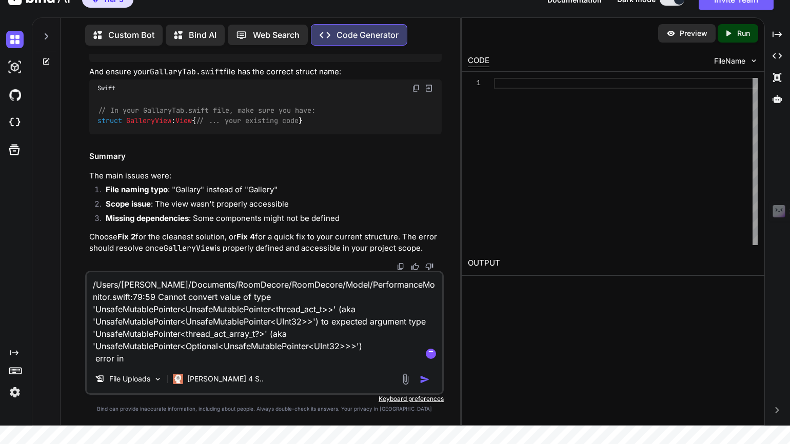
paste textarea "getCurrentCPUUsage"
type textarea "/Users/snehal/Documents/RoomDecore/RoomDecore/Model/PerformanceMonitor.swift:79…"
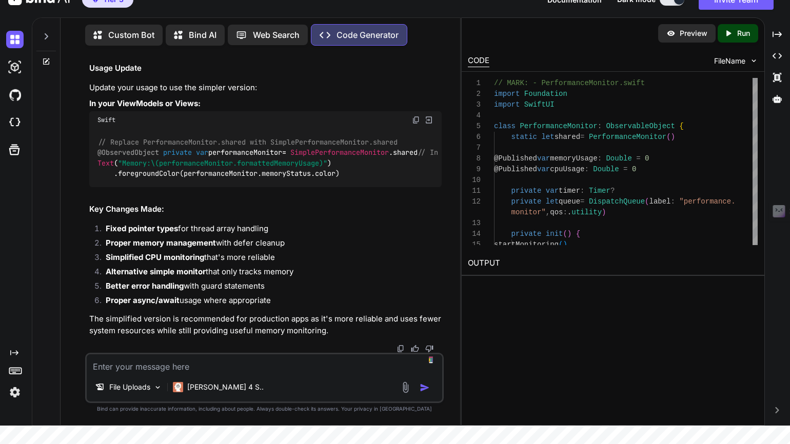
scroll to position [63008, 0]
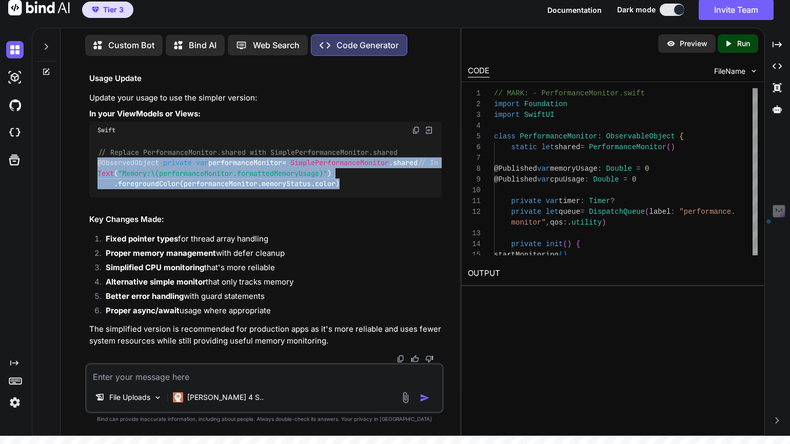
drag, startPoint x: 353, startPoint y: 190, endPoint x: 97, endPoint y: 143, distance: 260.1
click at [97, 143] on div "// Replace PerformanceMonitor.shared with SimplePerformanceMonitor.shared @Obse…" at bounding box center [265, 168] width 352 height 58
copy code "@ObservedObject private var performanceMonitor = SimplePerformanceMonitor .shar…"
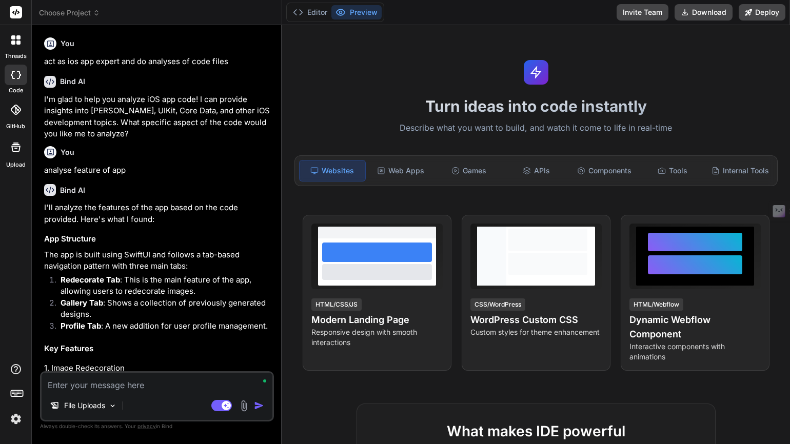
type textarea "x"
